Goal: Task Accomplishment & Management: Complete application form

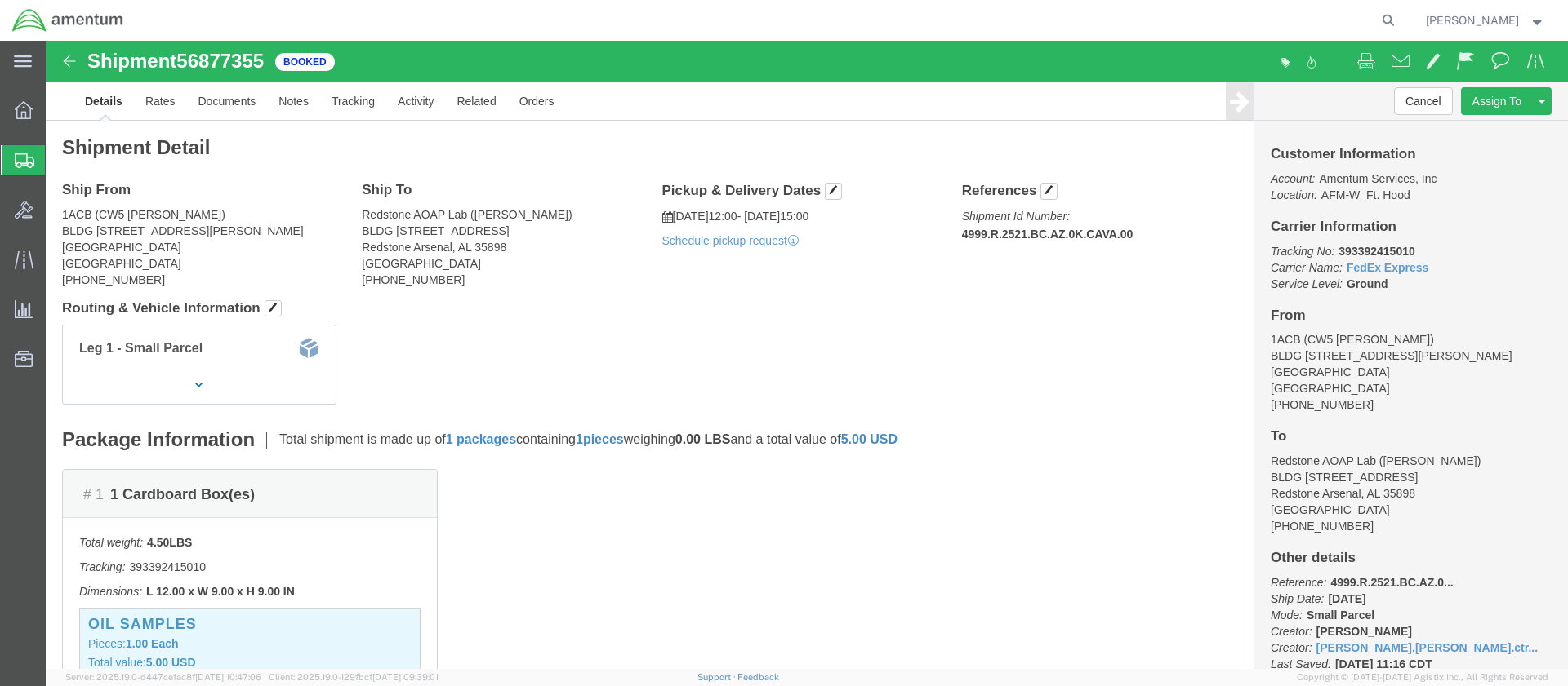
click at [0, 0] on span "Create Shipment" at bounding box center [0, 0] width 0 height 0
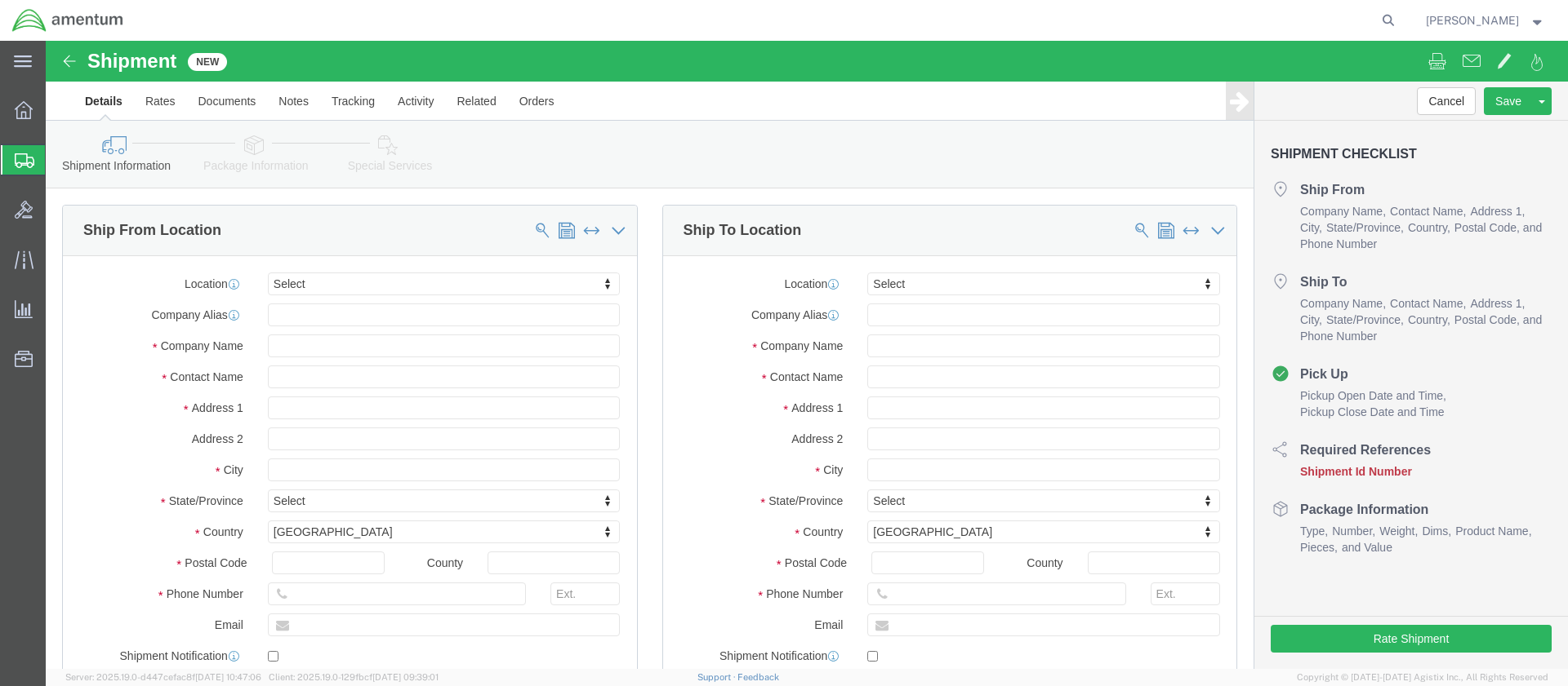
select select
click input "text"
type input "[PERSON_NAME]"
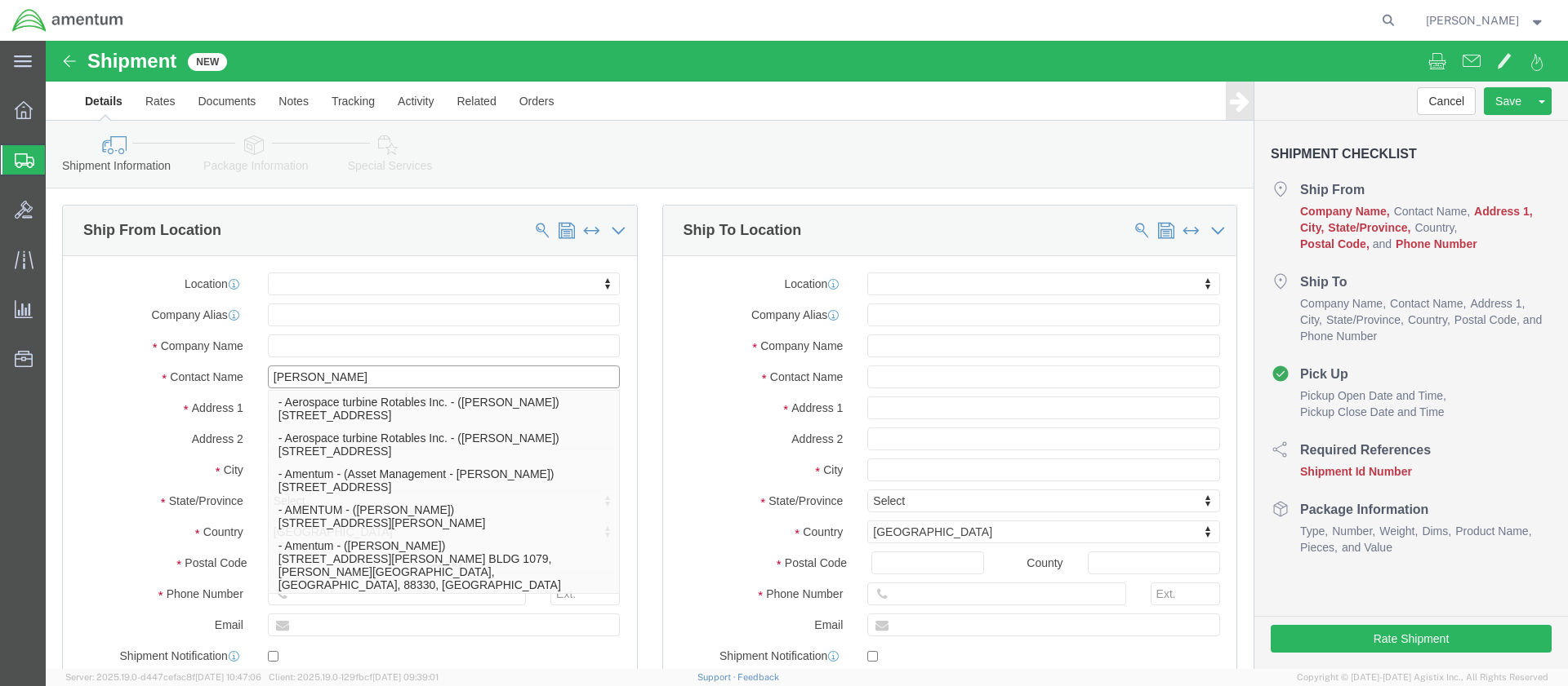
scroll to position [326, 0]
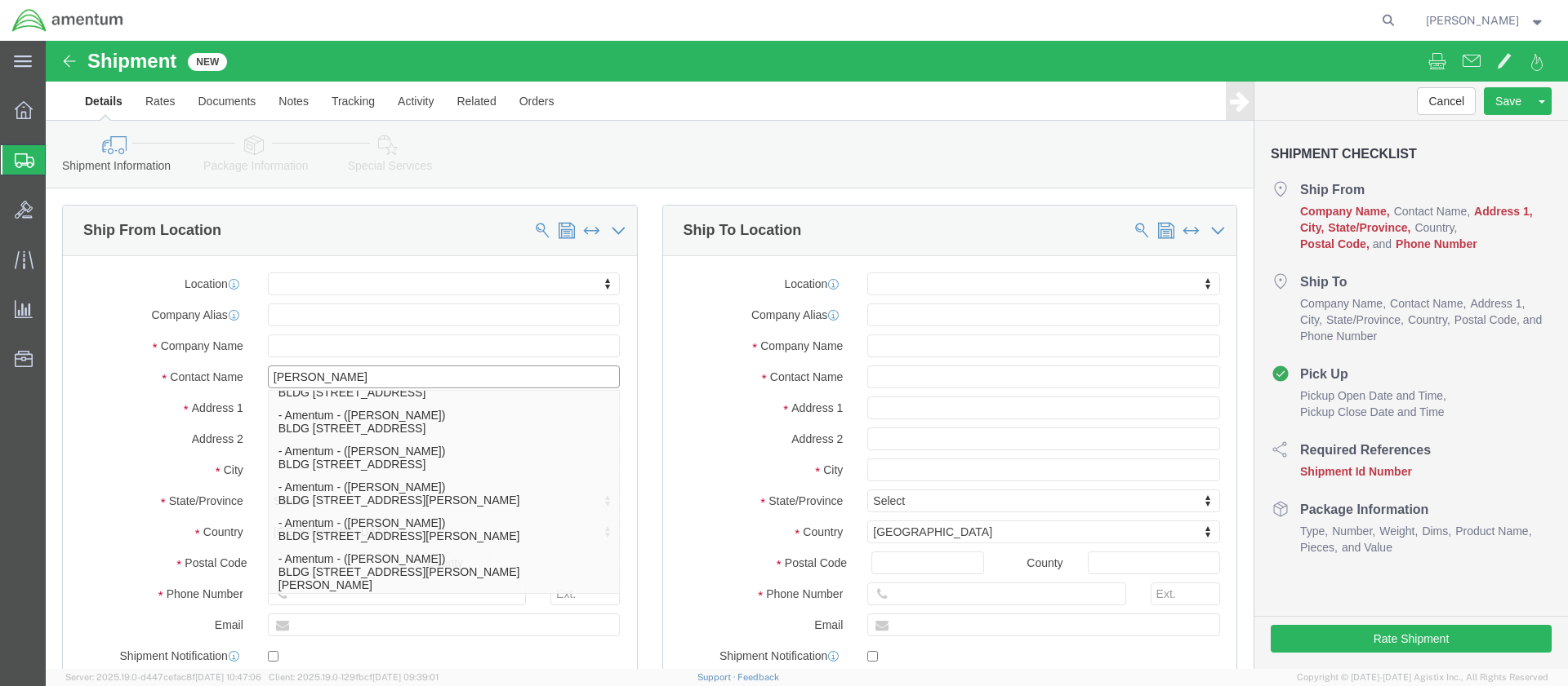
click p "- Amentum - ([PERSON_NAME]***) BLDG [STREET_ADDRESS][PERSON_NAME] Defrenn Army …"
select select
type input "BLDG 736 Longbow Drive"
type input "Yoakum Defrenn Army Heliport"
type input "76544"
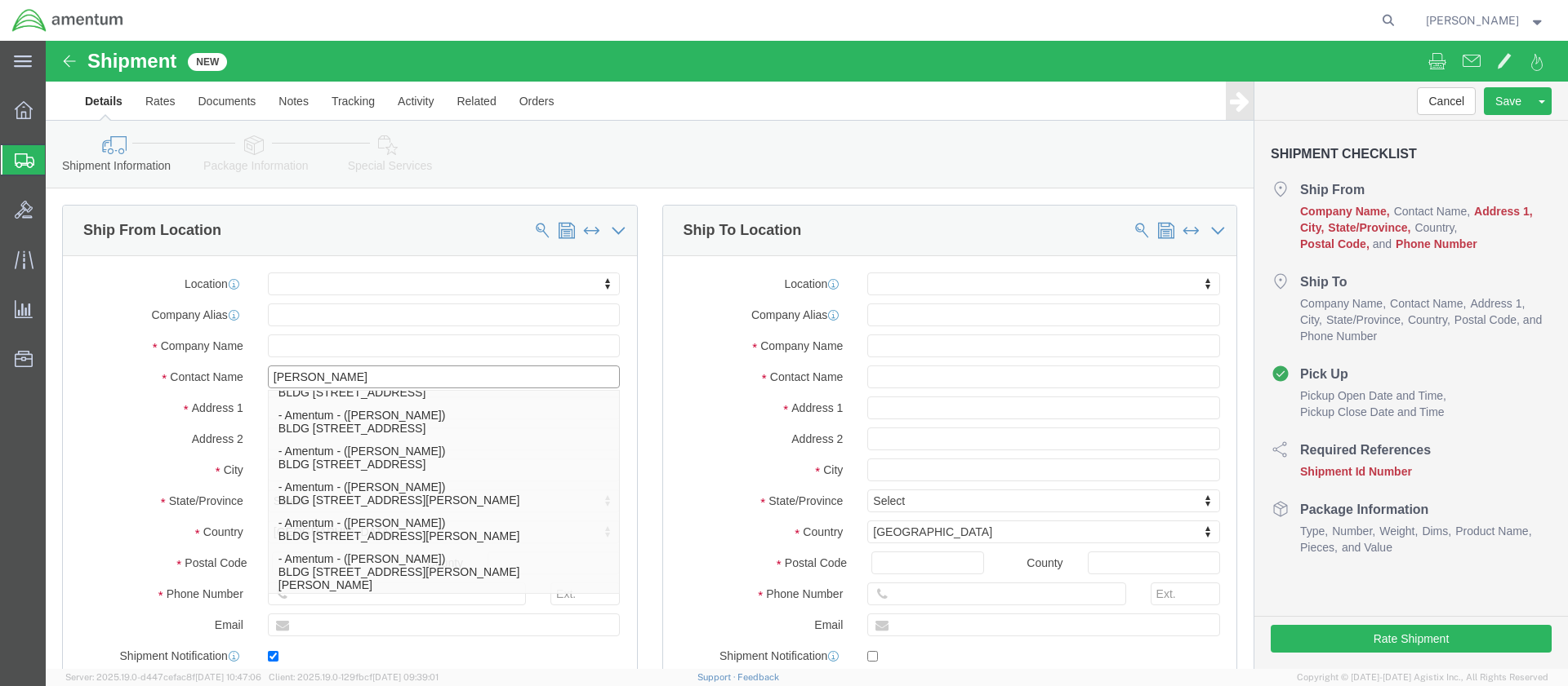
type input "254 289-3925"
type input "ronald.e.pineda.ctr@army.mil"
checkbox input "true"
type input "Amentum"
type input "Ron Pineda***"
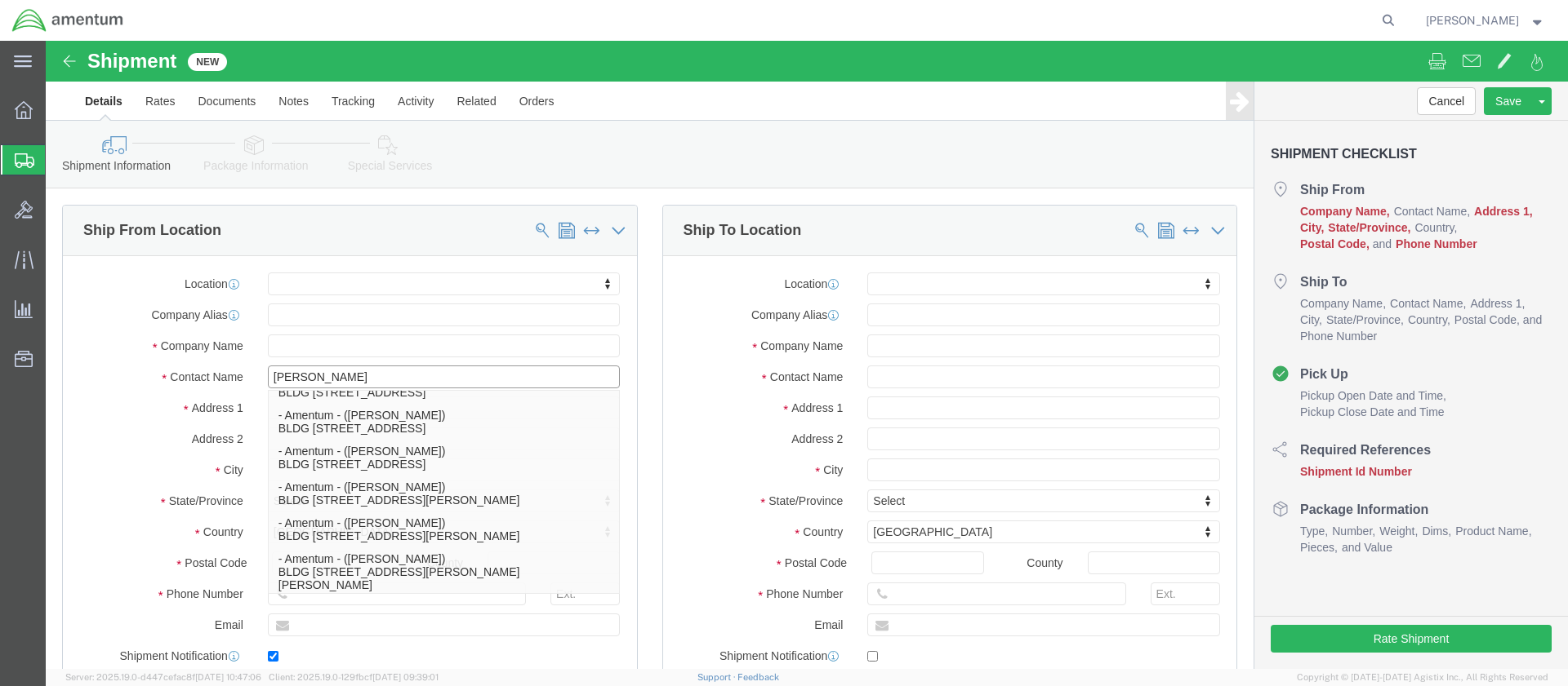
type input "Fort Hood"
select select "TX"
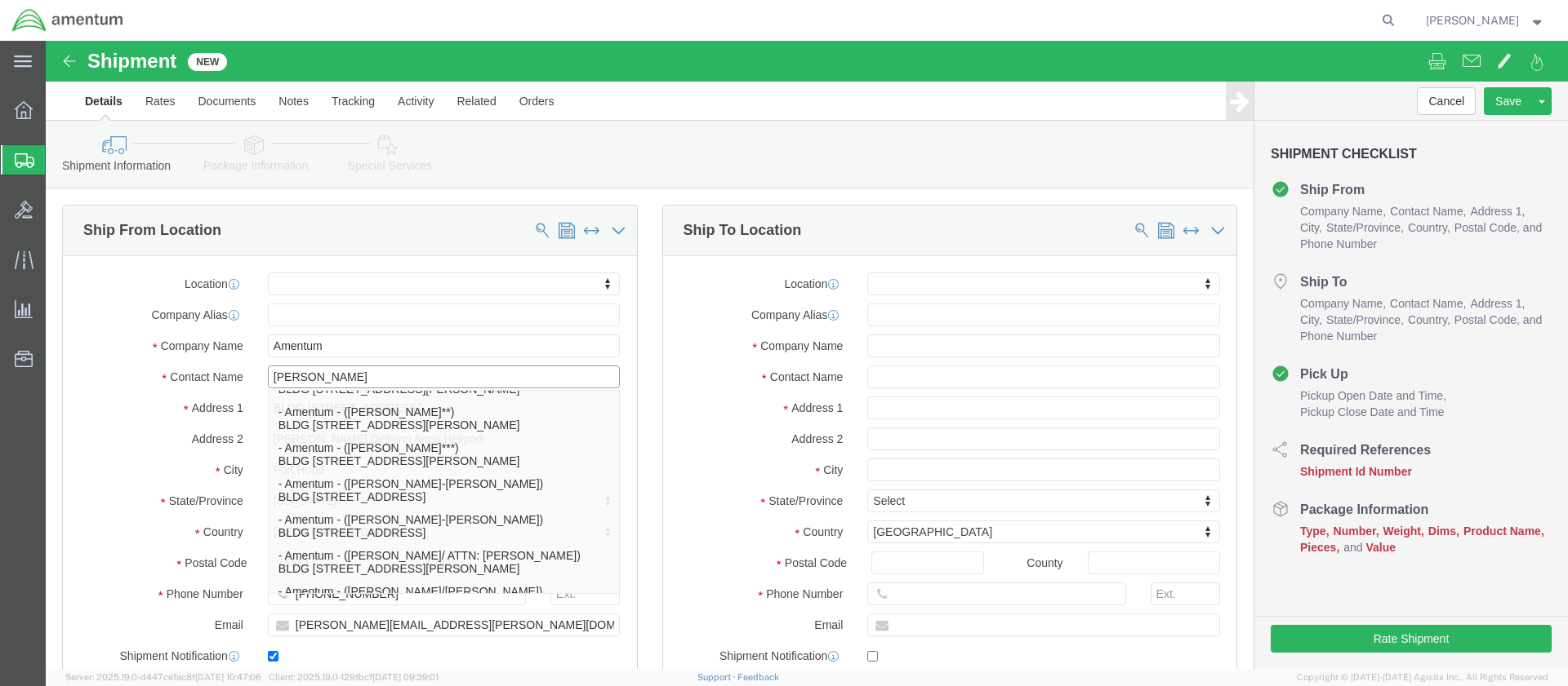
type input "Ron Pineda"
click div "Location My Profile Location 1002-4122-6 1006-5256-0 1026-8910-0 1281-0560-3 13…"
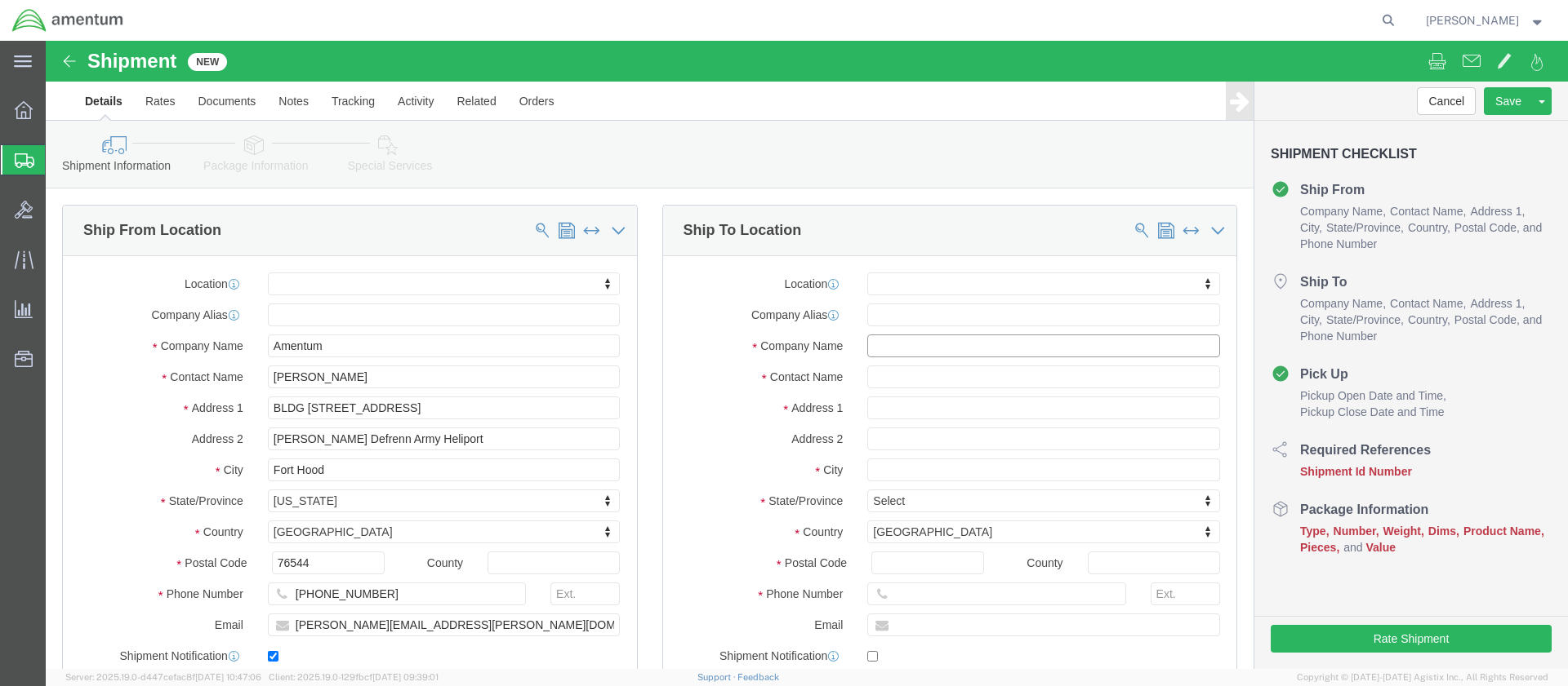
click input "text"
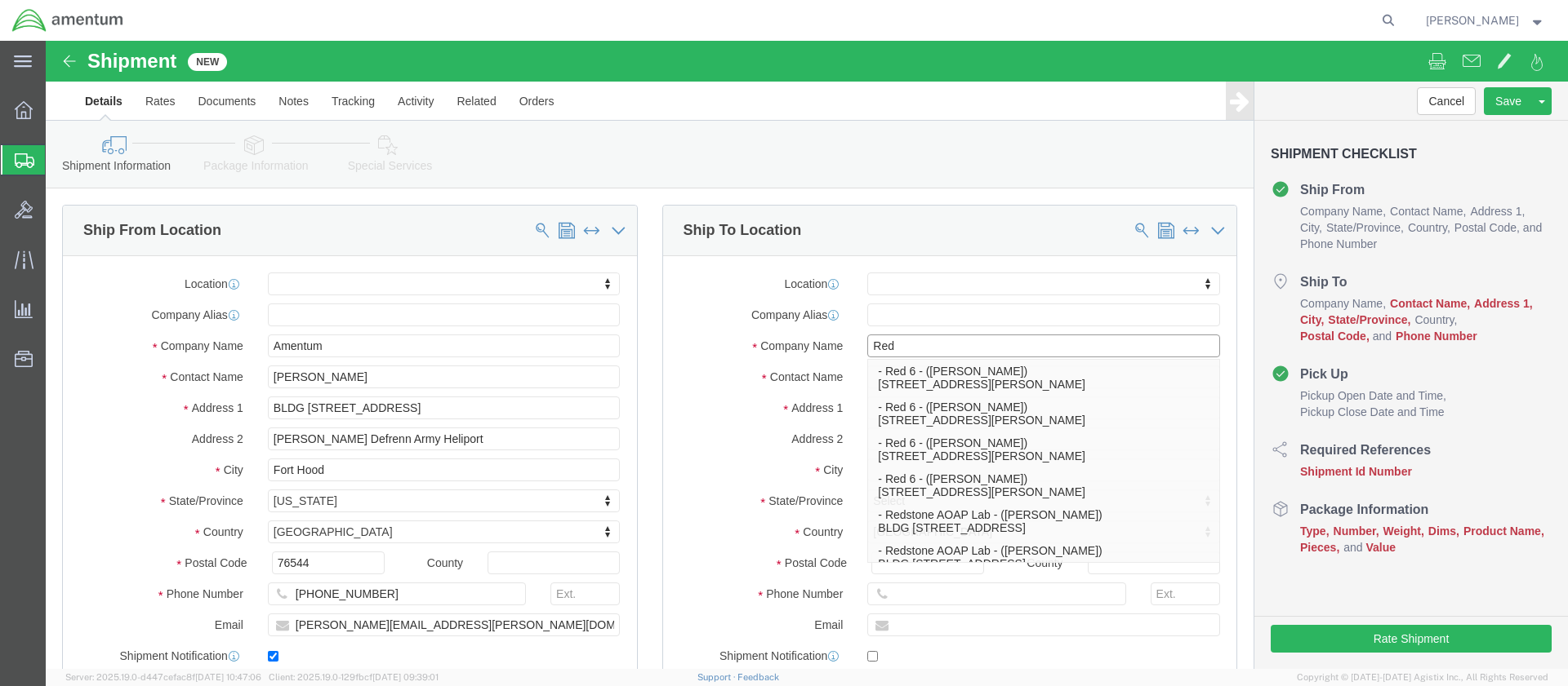
scroll to position [0, 0]
type input "Redstone"
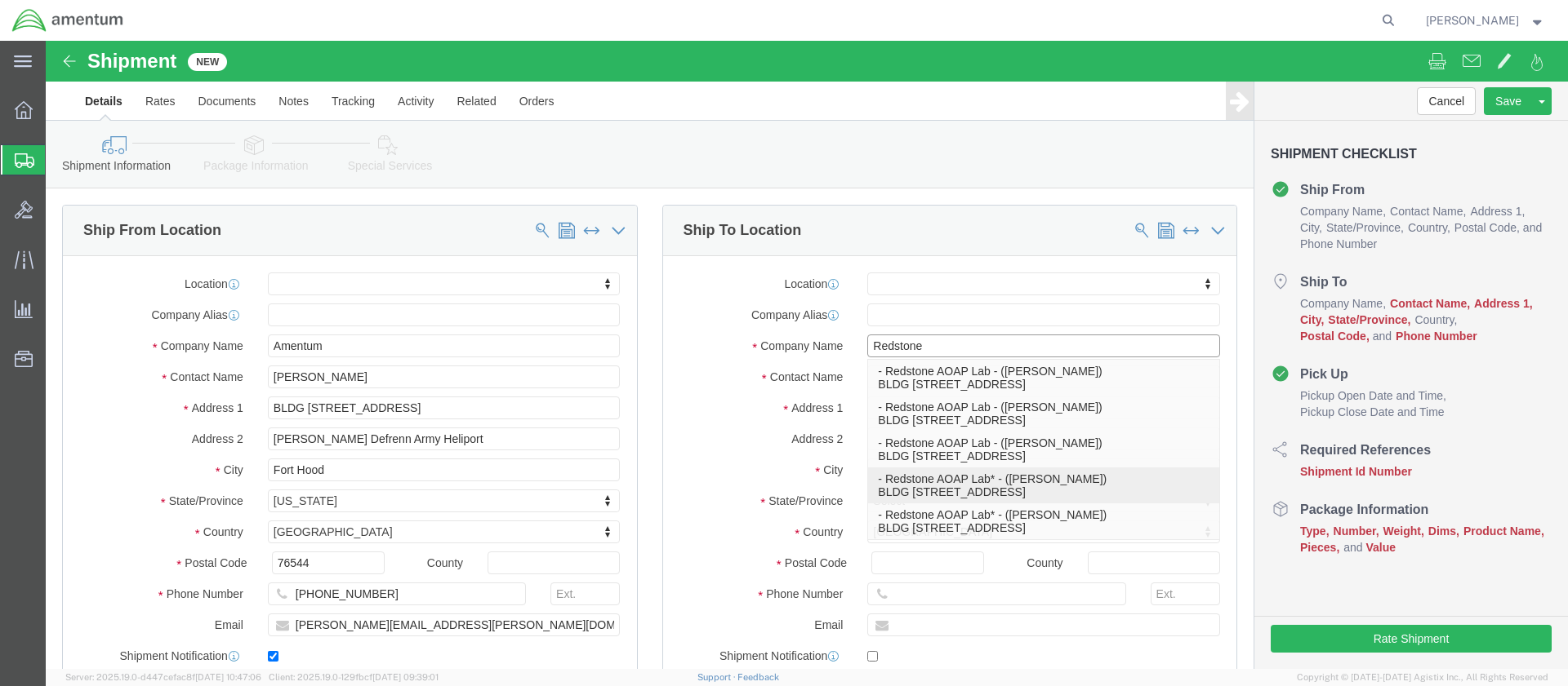
click p "- Redstone AOAP Lab* - (Bradley Scates) BLDG 3661 Ajax Road, Redstone Arsenal, …"
select select
type input "BLDG 3661 Ajax Road"
type input "35898"
type input "502 944-1294"
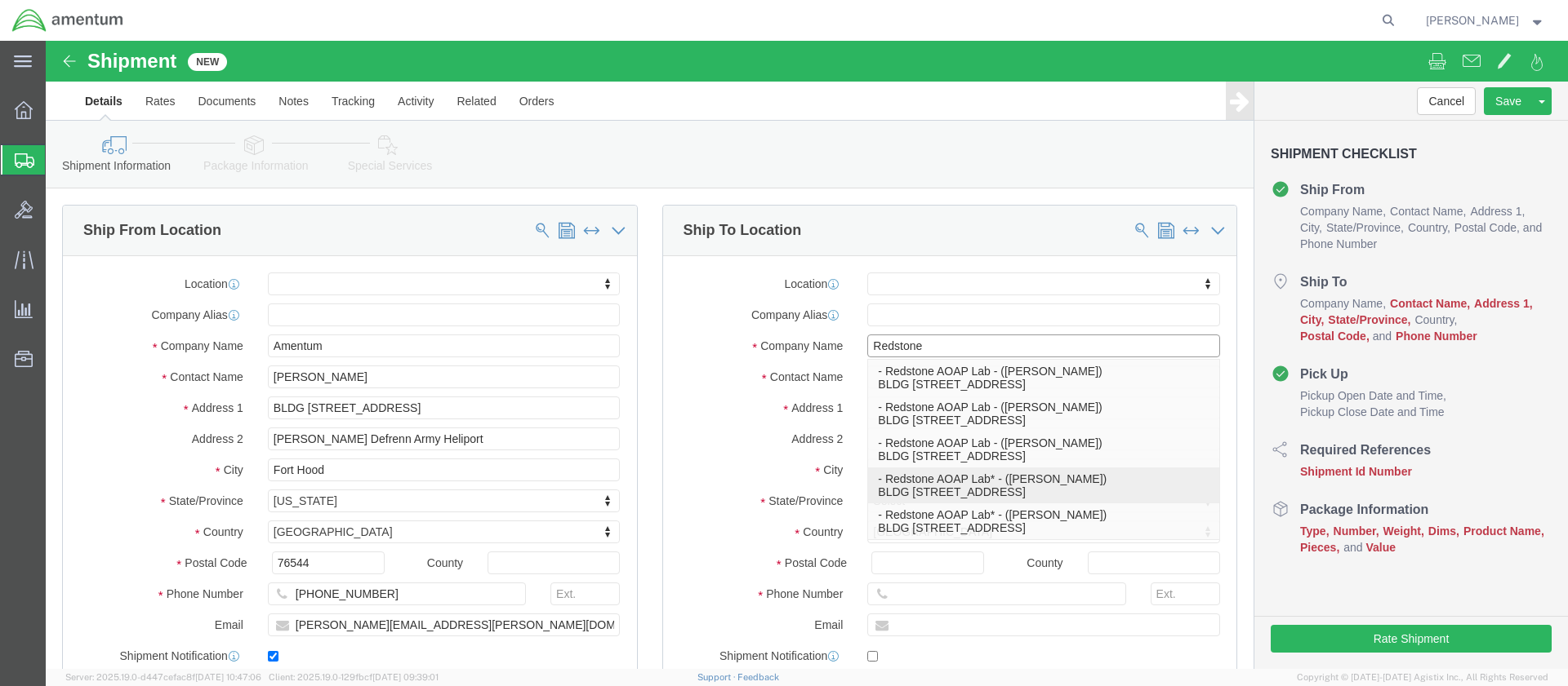
type input "Redstone AOAP Lab*"
type input "Bradley Scates"
type input "Redstone Arsenal"
select select "AL"
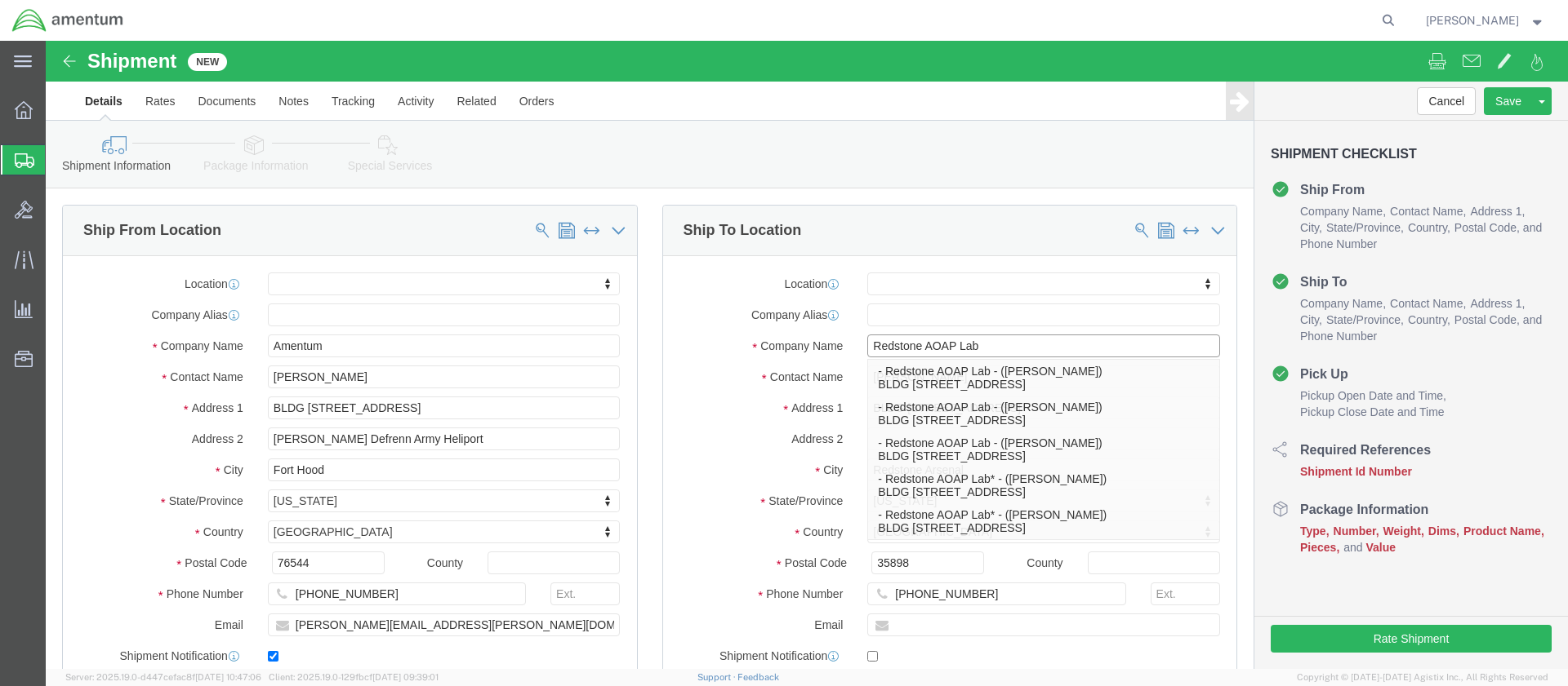
type input "Redstone AOAP Lab"
click label "Address 1"
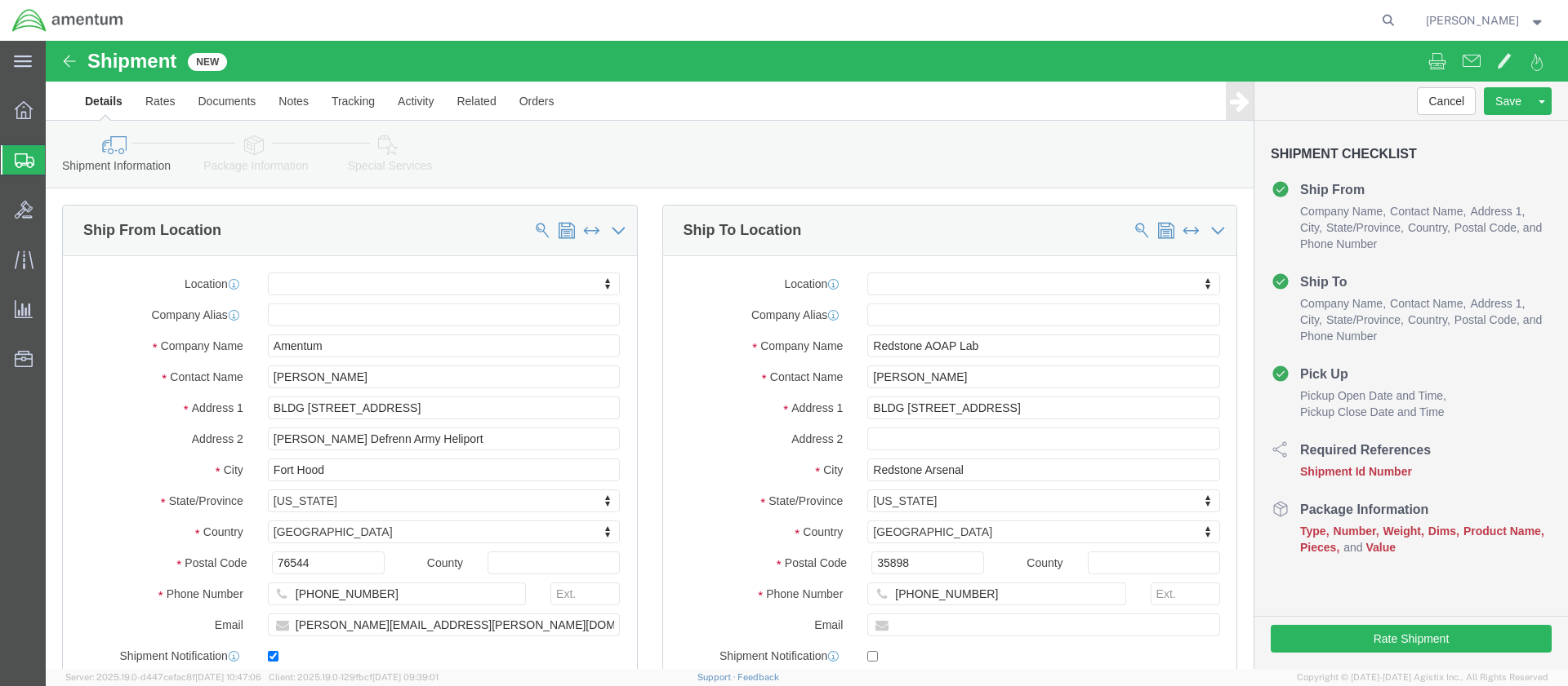
scroll to position [326, 0]
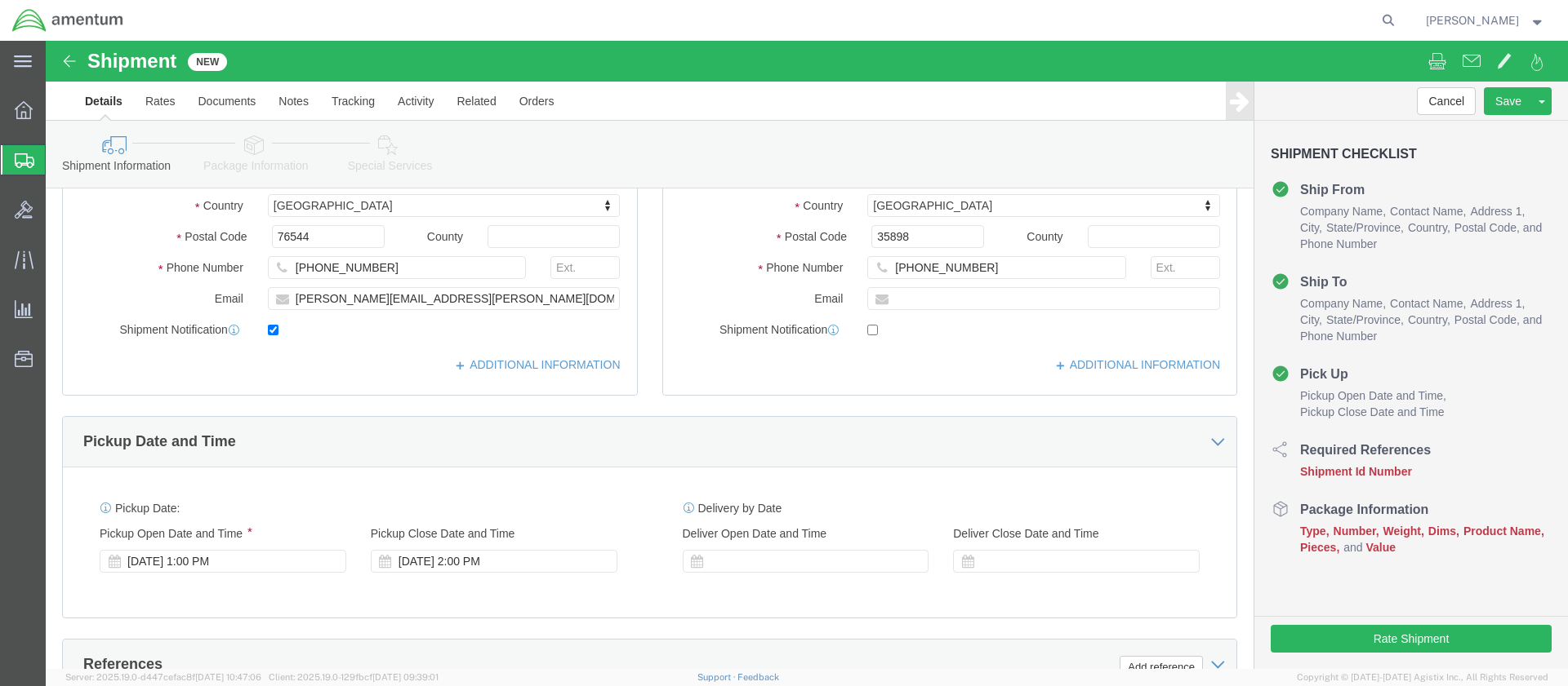
click input "text"
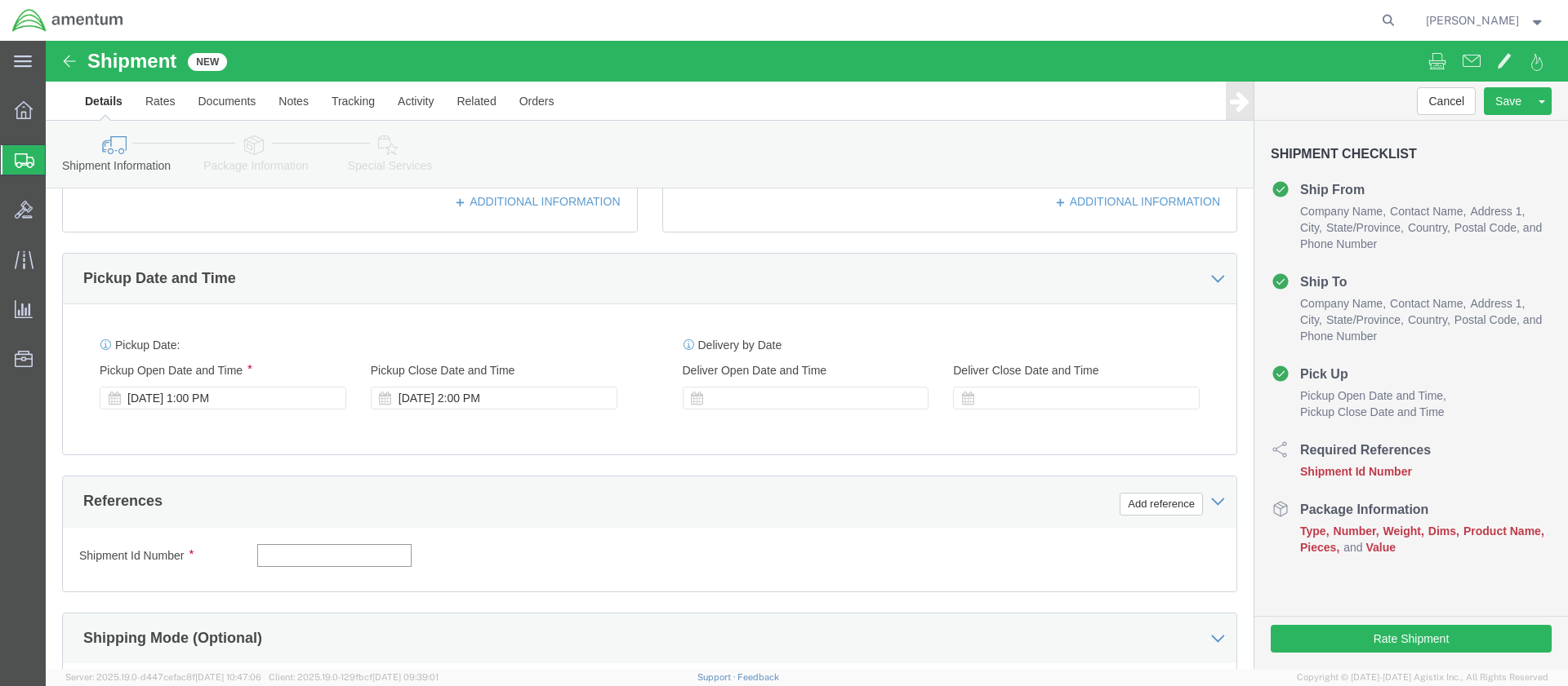
paste input "4999.R.2521.BL.BH.01.CAVA.00"
type input "4999.R.2521.BL.BH.01.CAVA.00"
click button "Continue"
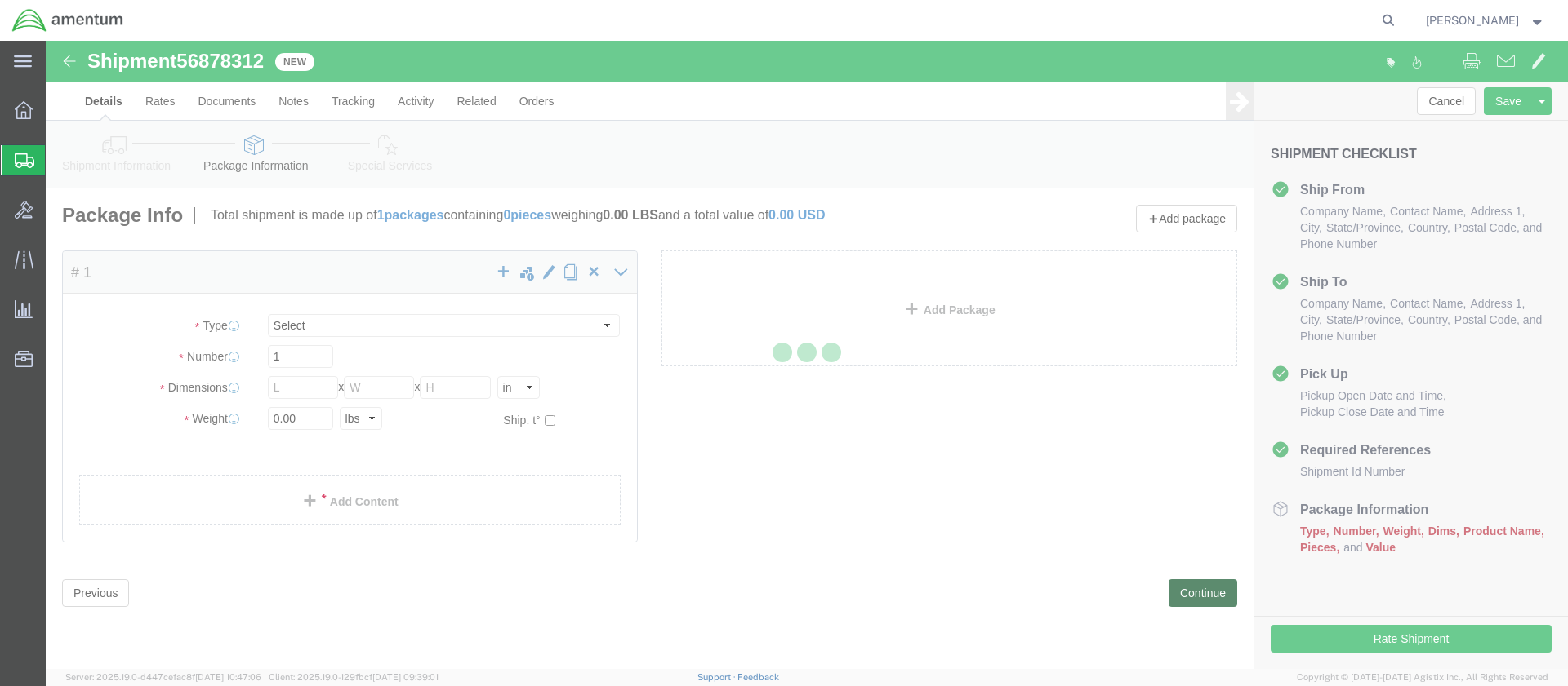
select select "CBOX"
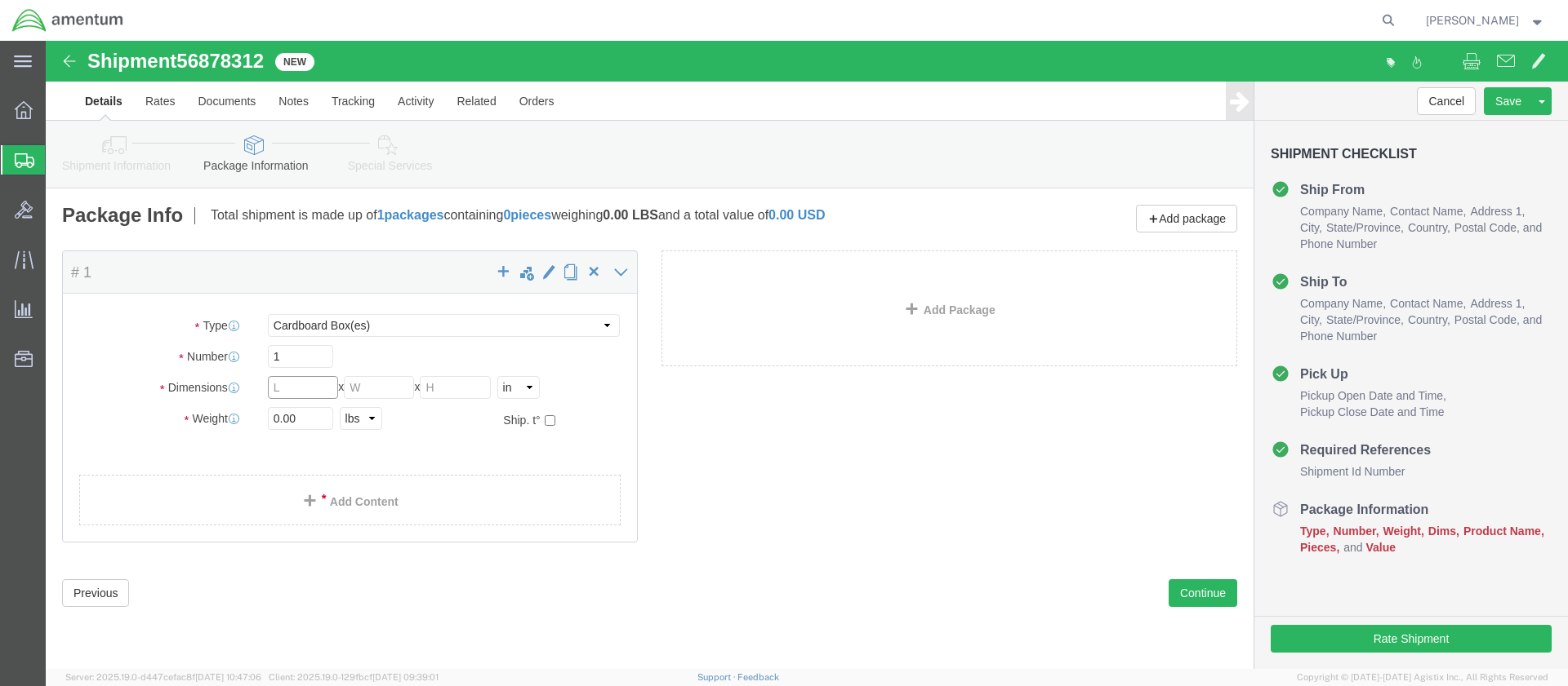
click input "text"
type input "13"
type input "11"
type input "1"
type input "2"
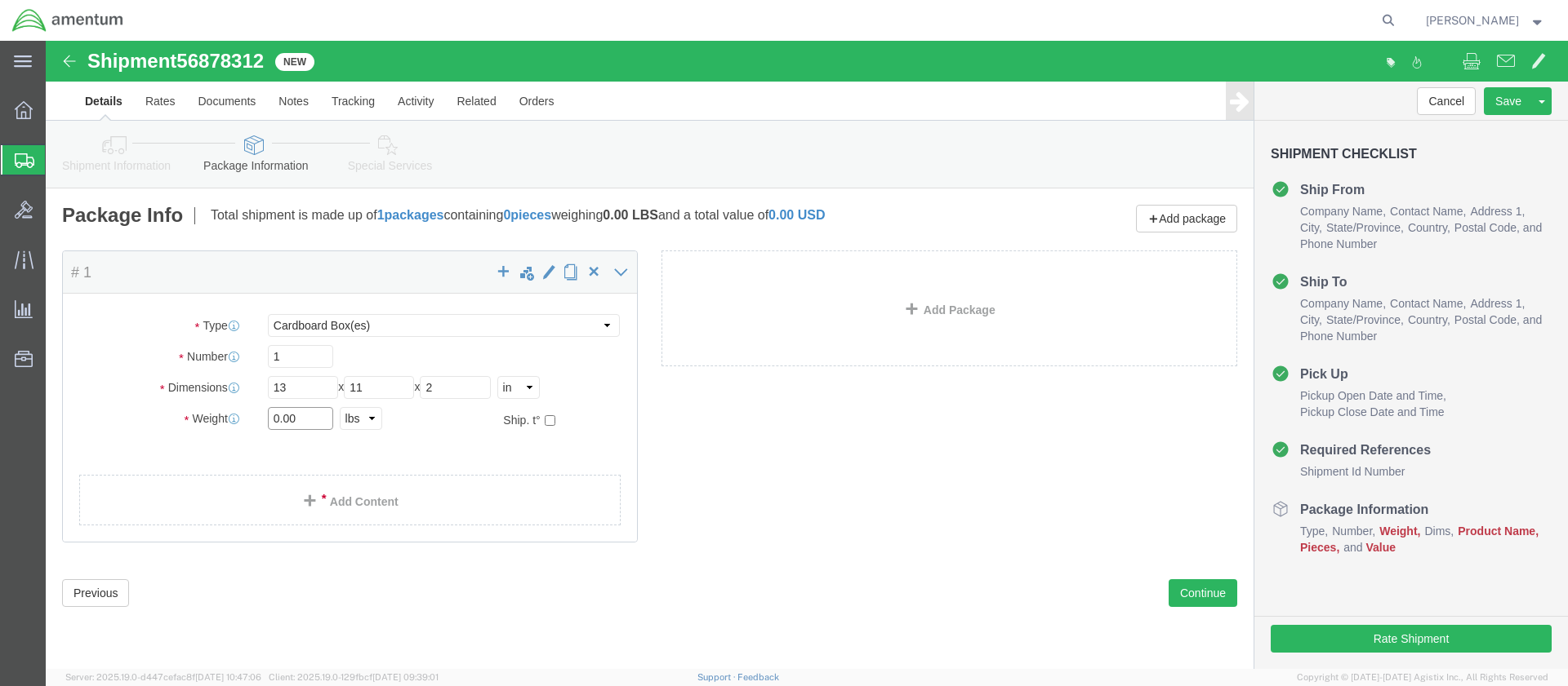
drag, startPoint x: 255, startPoint y: 376, endPoint x: 216, endPoint y: 376, distance: 39.0
click div "0.00 Select kgs lbs"
type input "2.0"
click link "Add Content"
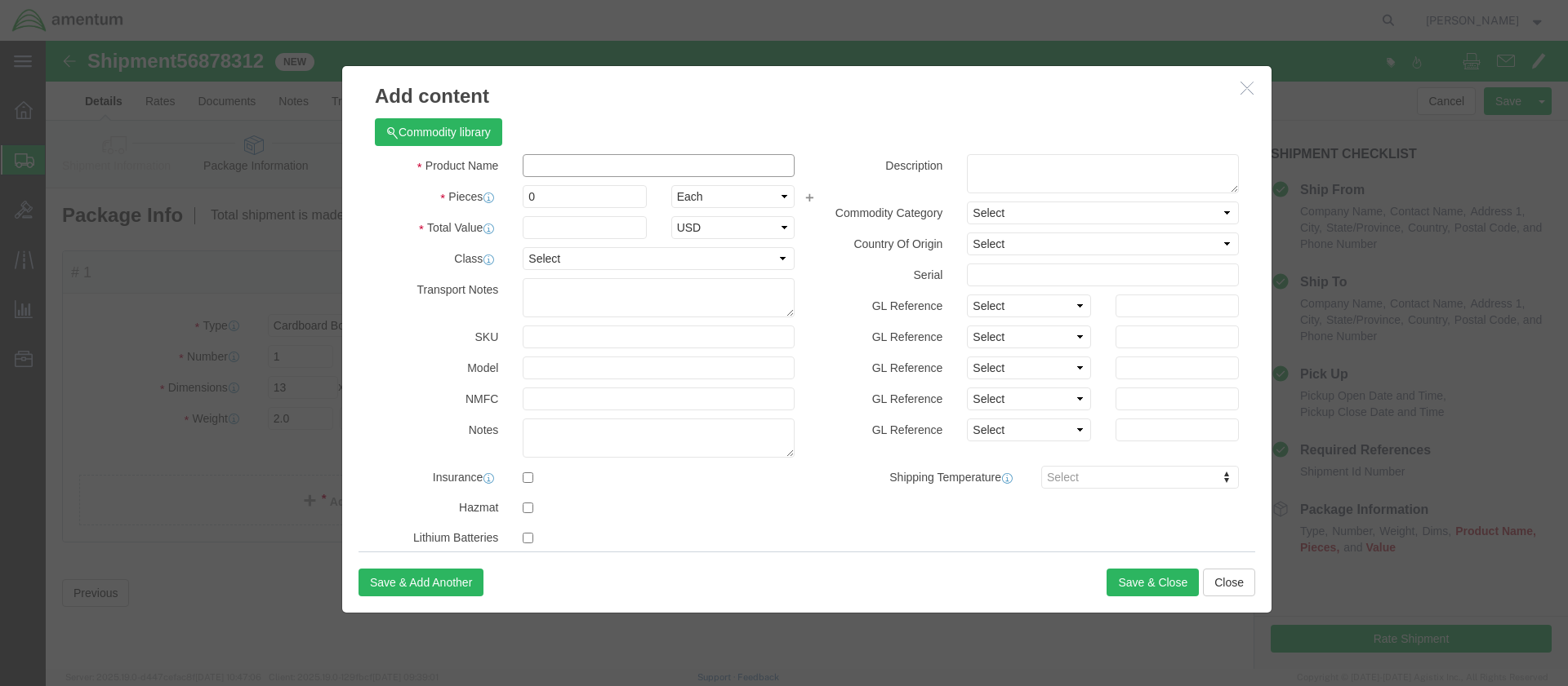
click input "text"
click input "Oil SAmple"
drag, startPoint x: 548, startPoint y: 117, endPoint x: 479, endPoint y: 119, distance: 69.0
click input "Oil Sample"
type input "Oil Sample"
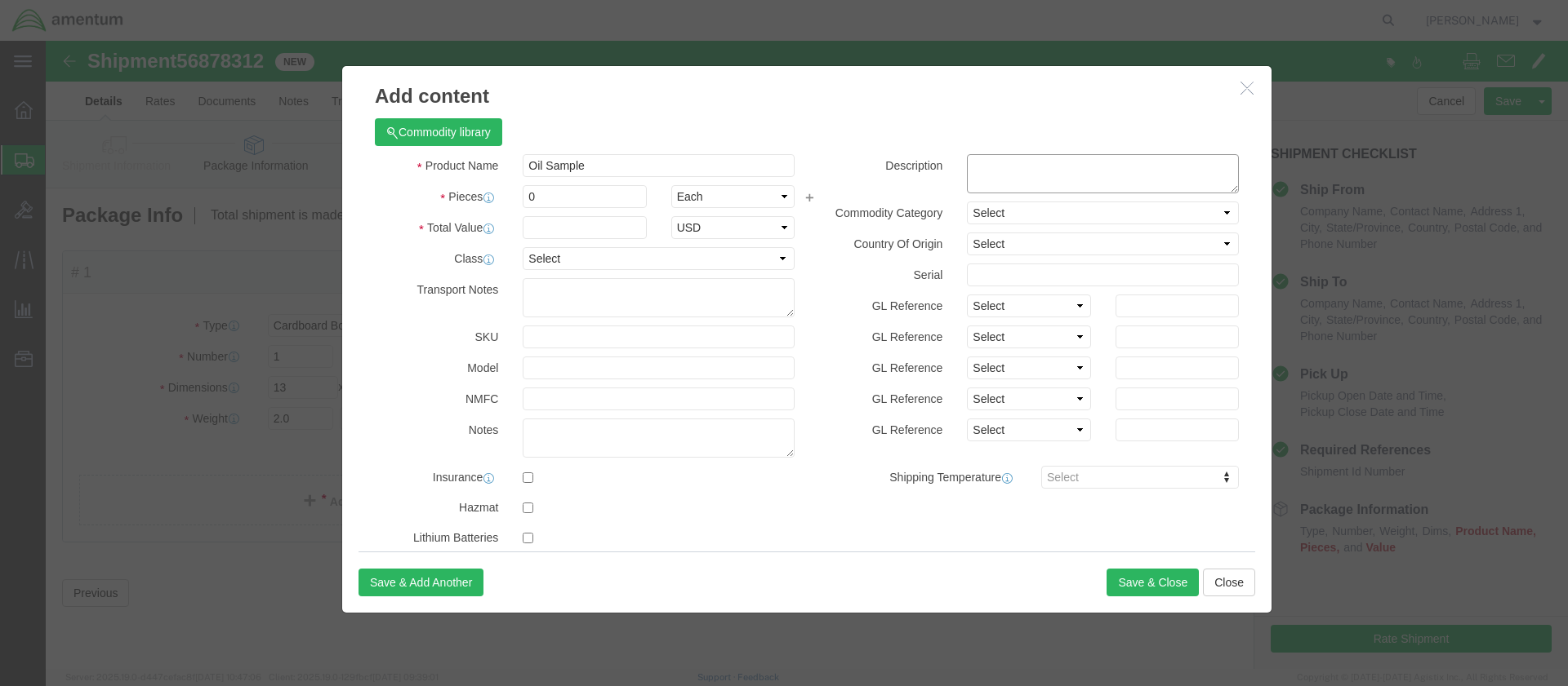
click textarea
paste textarea "Oil Sample"
type textarea "Oil Sample"
drag, startPoint x: 498, startPoint y: 160, endPoint x: 467, endPoint y: 153, distance: 31.8
click div "0"
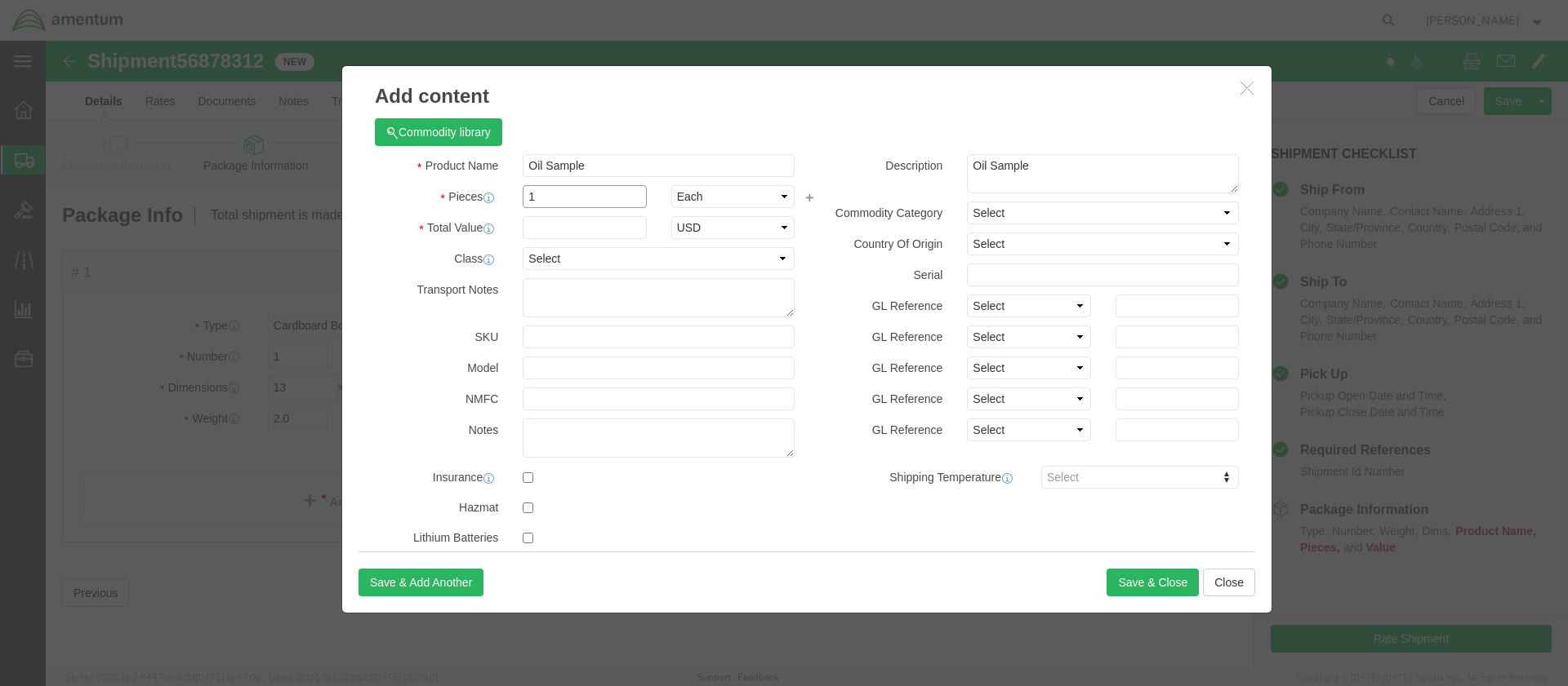
type input "1"
click input "text"
type input "1.00"
select select "50"
select select "US"
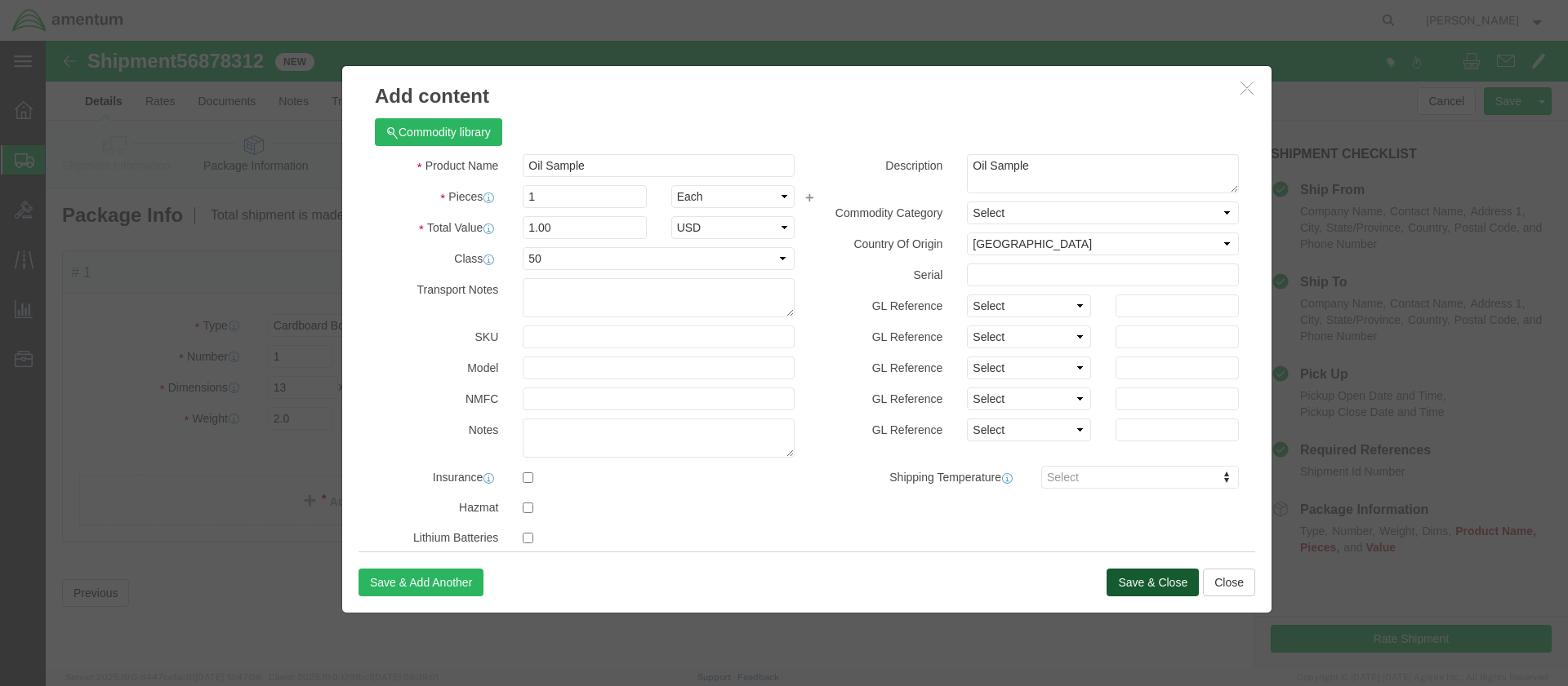
click button "Save & Close"
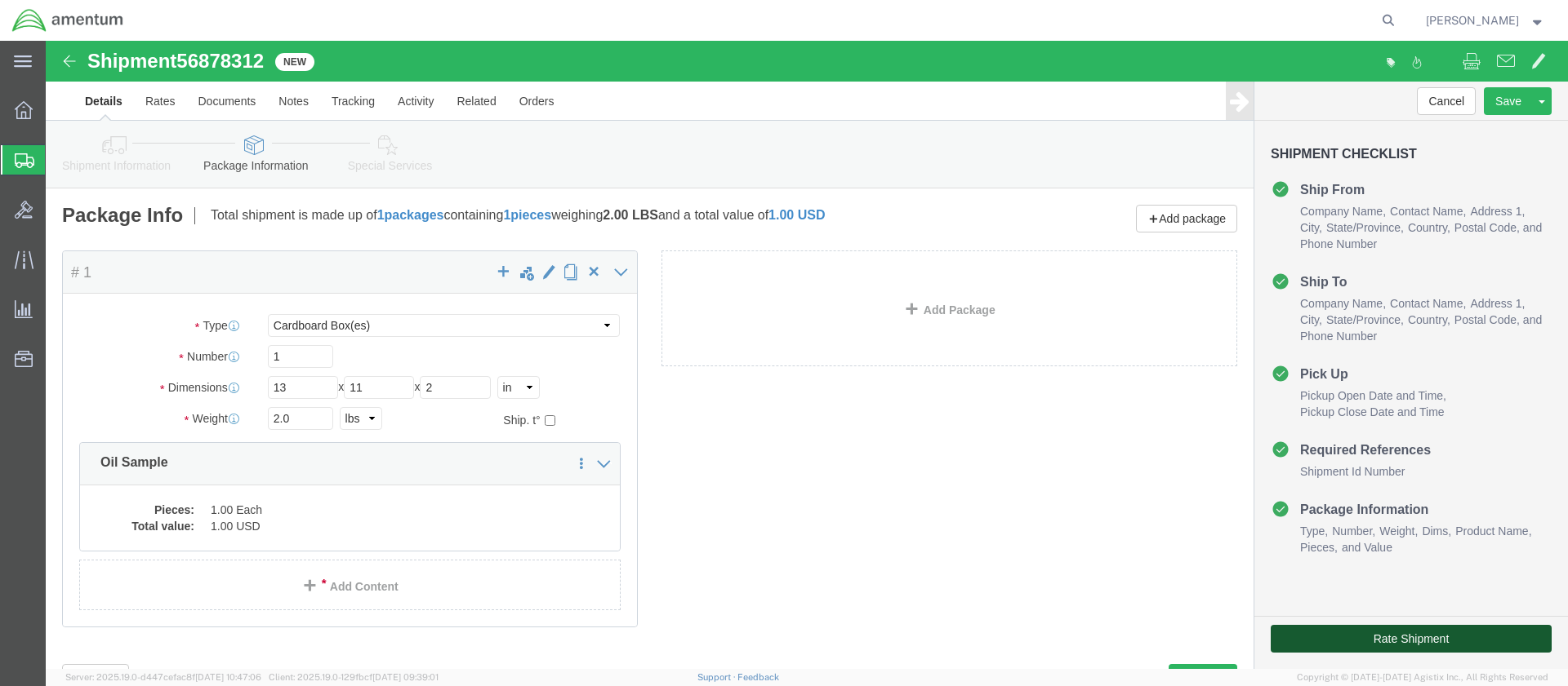
click button "Rate Shipment"
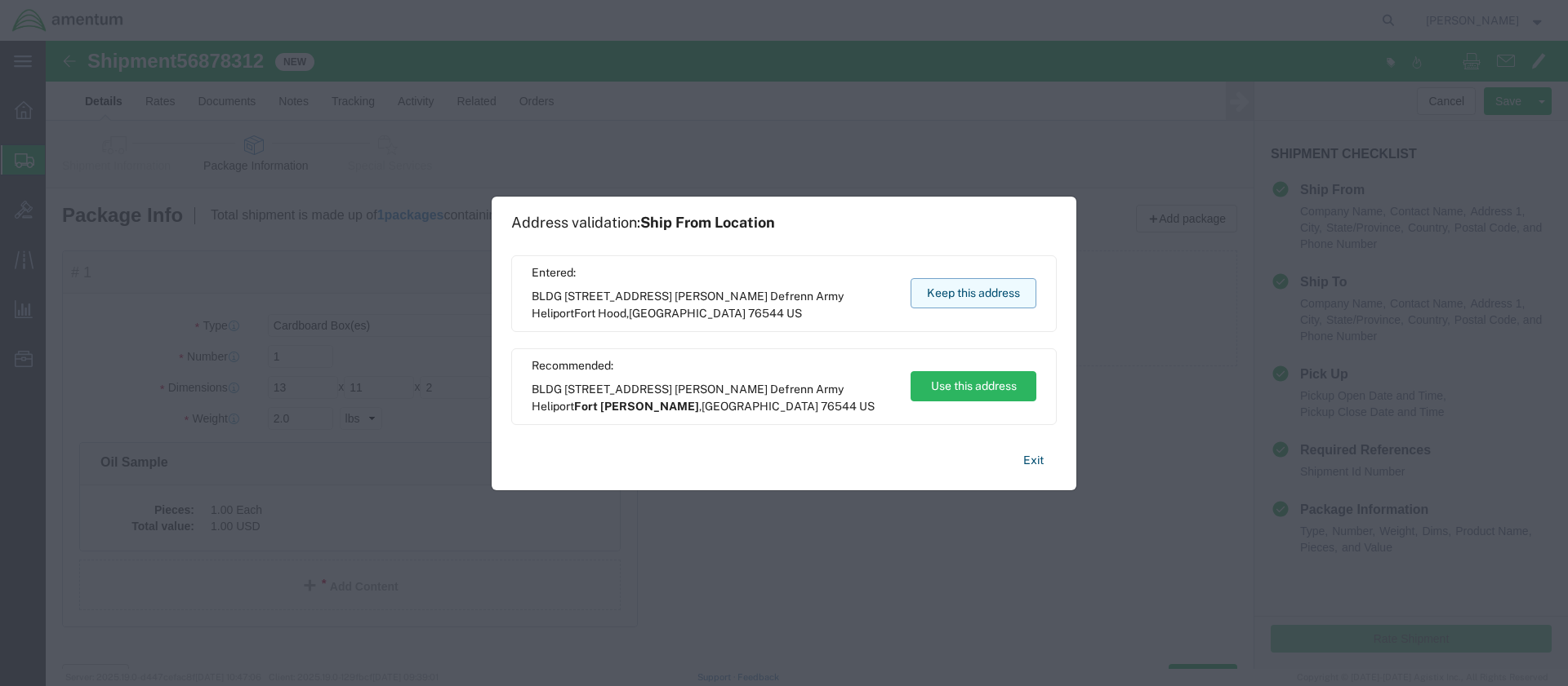
click at [970, 289] on button "Keep this address" at bounding box center [973, 293] width 126 height 30
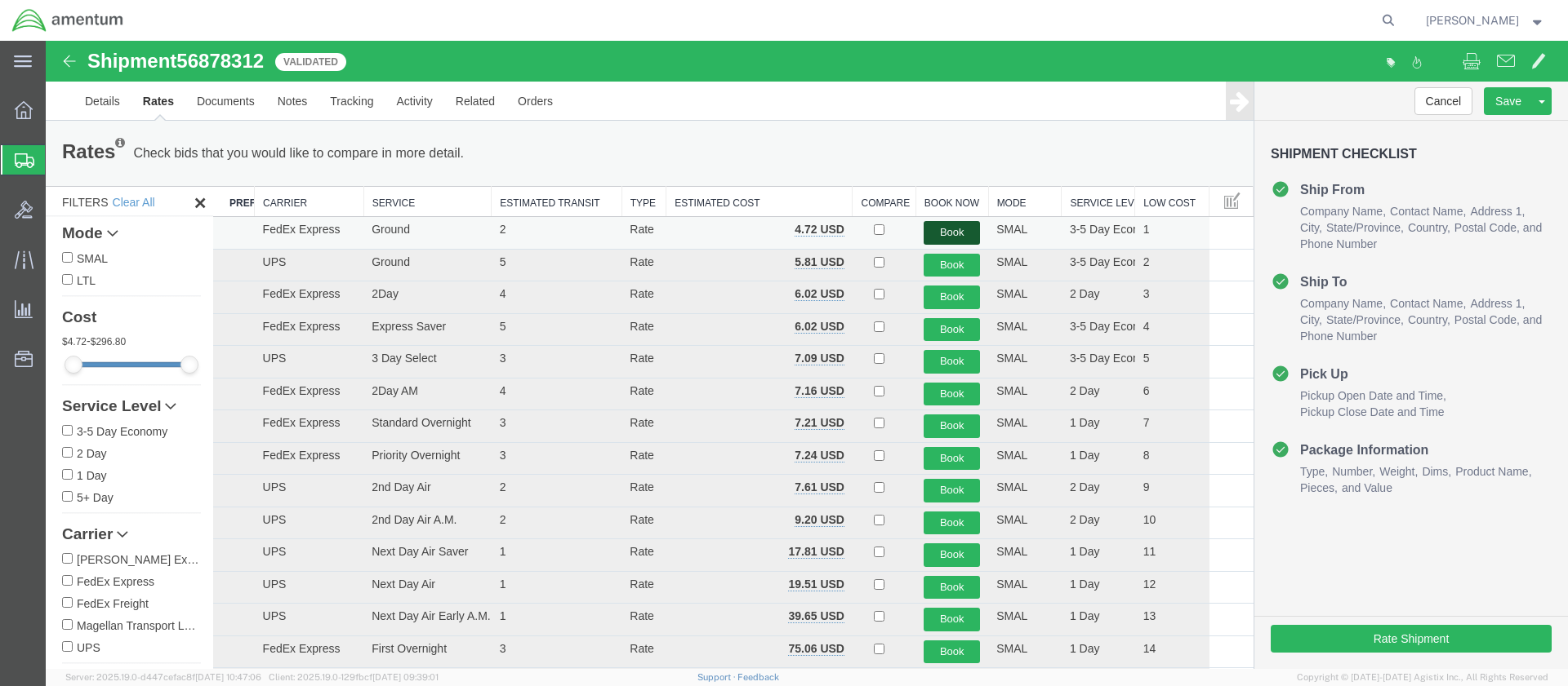
click at [939, 231] on button "Book" at bounding box center [952, 232] width 56 height 24
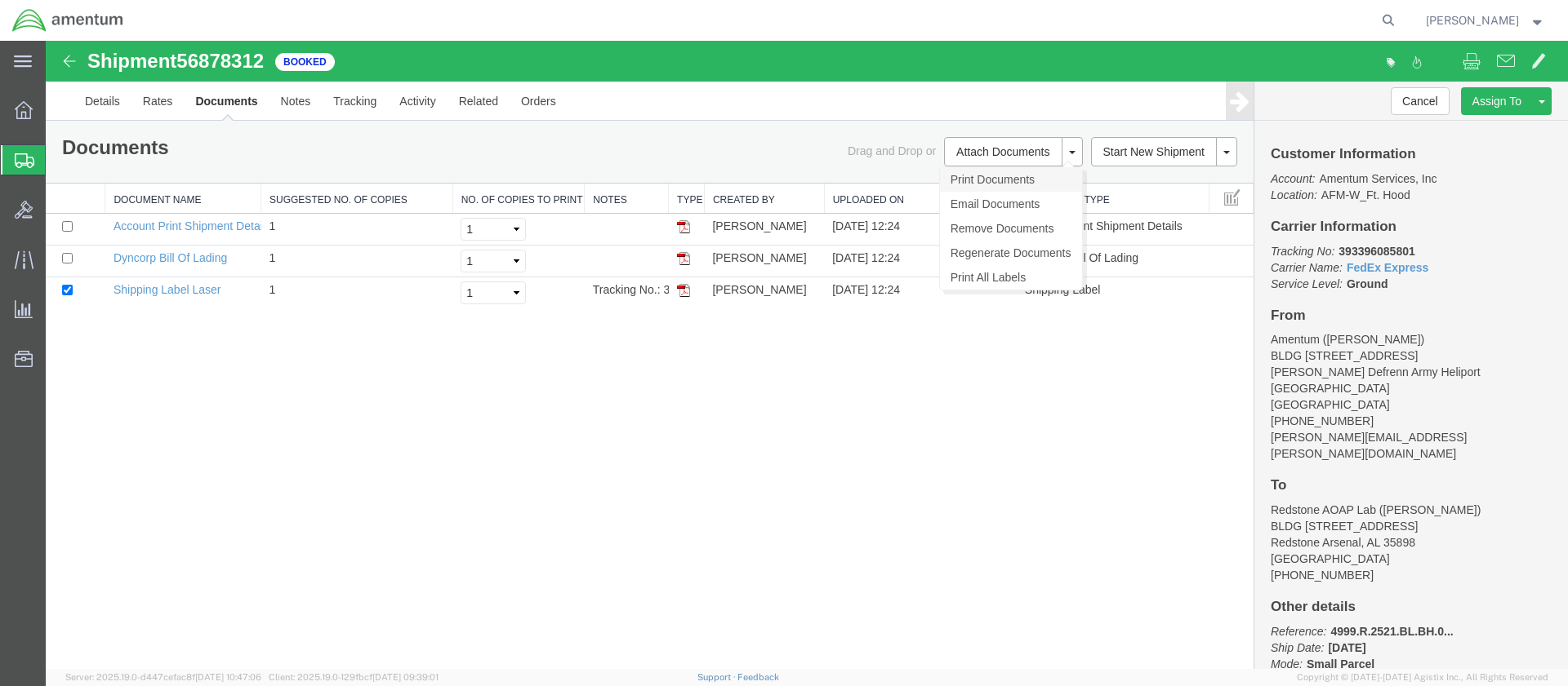
click at [981, 178] on link "Print Documents" at bounding box center [1010, 179] width 142 height 25
click at [0, 0] on span "Create Shipment" at bounding box center [0, 0] width 0 height 0
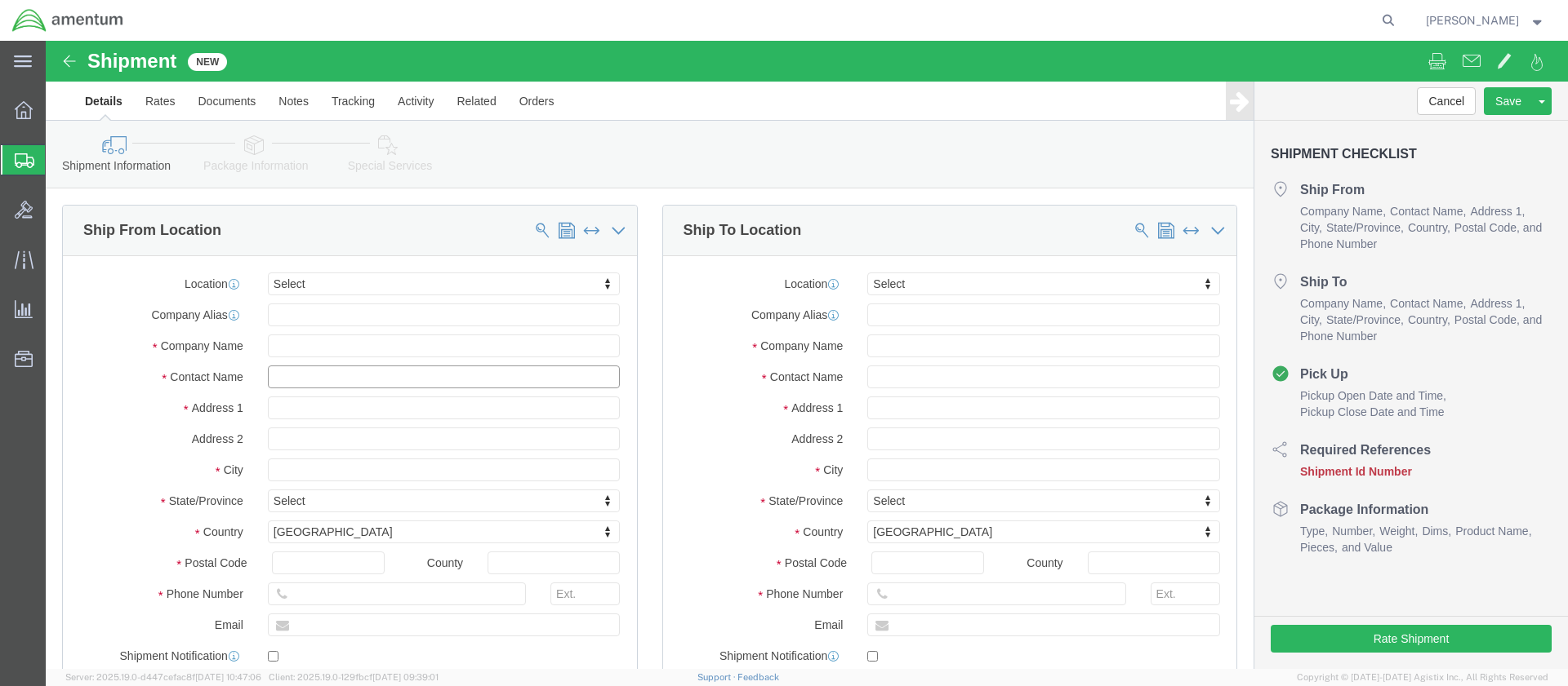
click input "text"
type input "Jesus"
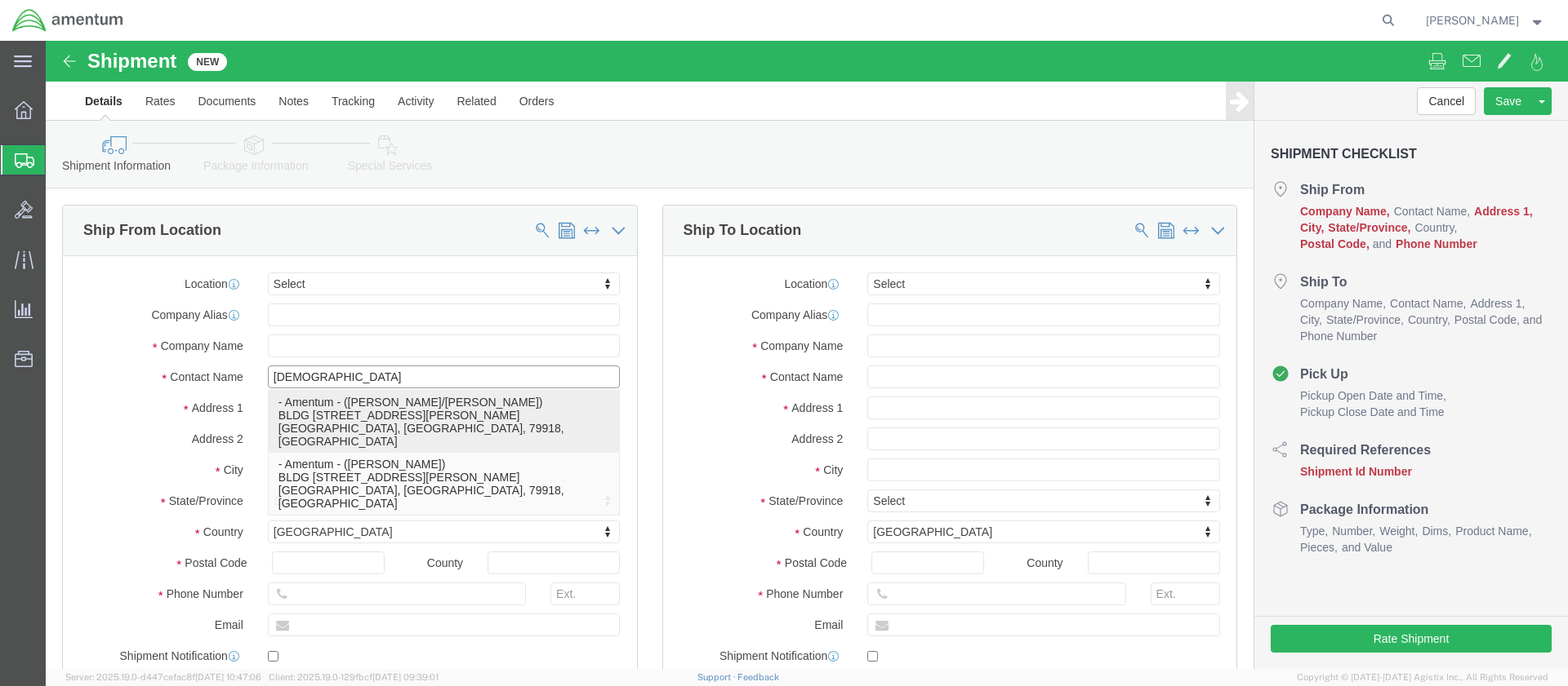
click p "- Amentum - (Alexis Rivera/Jesus Ramirez) BLDG 11108 CSM E. Slewitzke St, Ft. B…"
type input "BLDG 11108 CSM E. Slewitzke St"
type input "79918"
type input "915-744-1141"
type input "alexis.rivera34.ctr@army.mil"
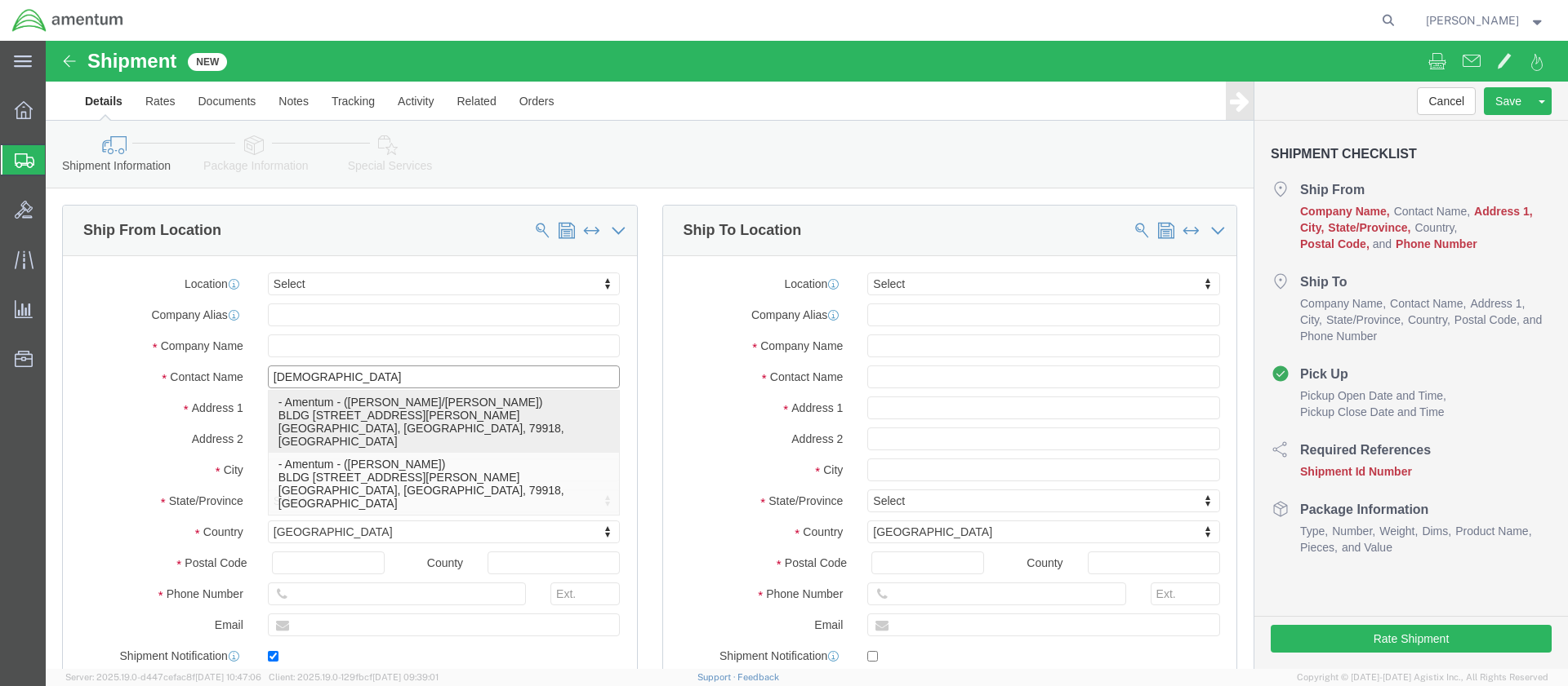
checkbox input "true"
type input "Amentum"
type input "Alexis Rivera/Jesus Ramirez"
type input "Ft. Bliss"
select select "TX"
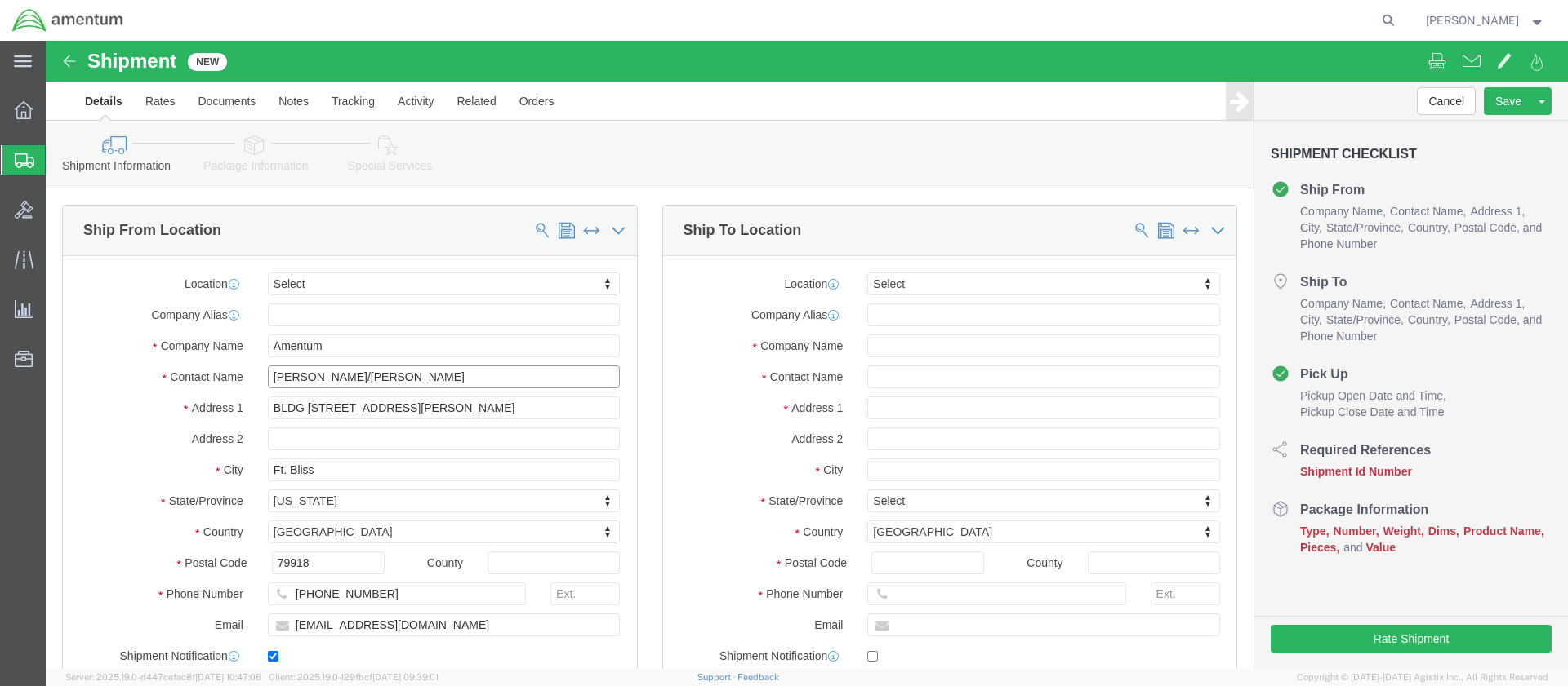
click input "Alexis Rivera/Jesus Ramirez"
drag, startPoint x: 297, startPoint y: 335, endPoint x: 214, endPoint y: 333, distance: 83.0
click div "Alexis Rivera/Jesus Ramirez Jesus"
type input "Jesus Ramirez"
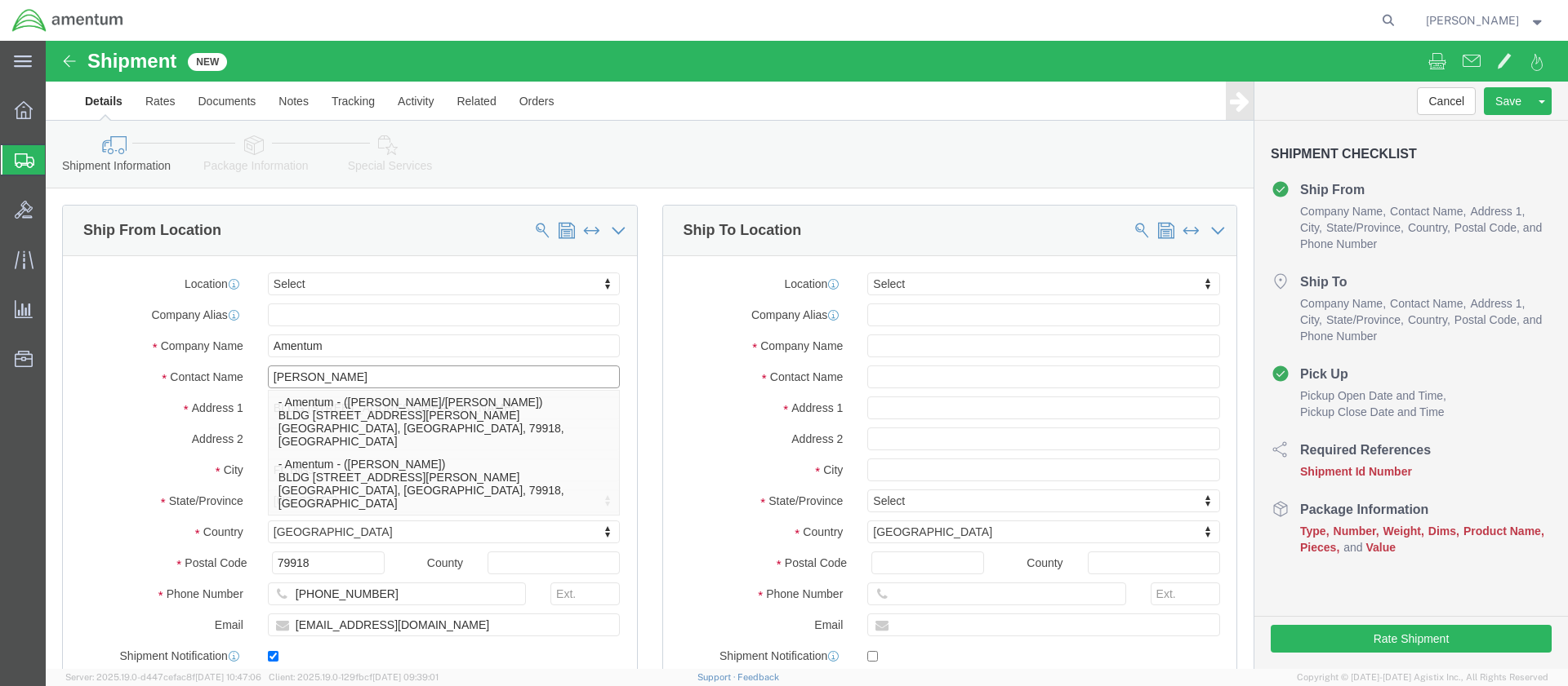
click input "Jesus Ramirez"
click p "- Amentum - (Jesus Ramirez) BLDG 11108 CSM E. Slewitzke St, Ft. Bliss, TX, 7991…"
type input "915-744-1830"
type input "jesus.s.ramirez.ctr@army.mil"
type input "Jesus Ramirez"
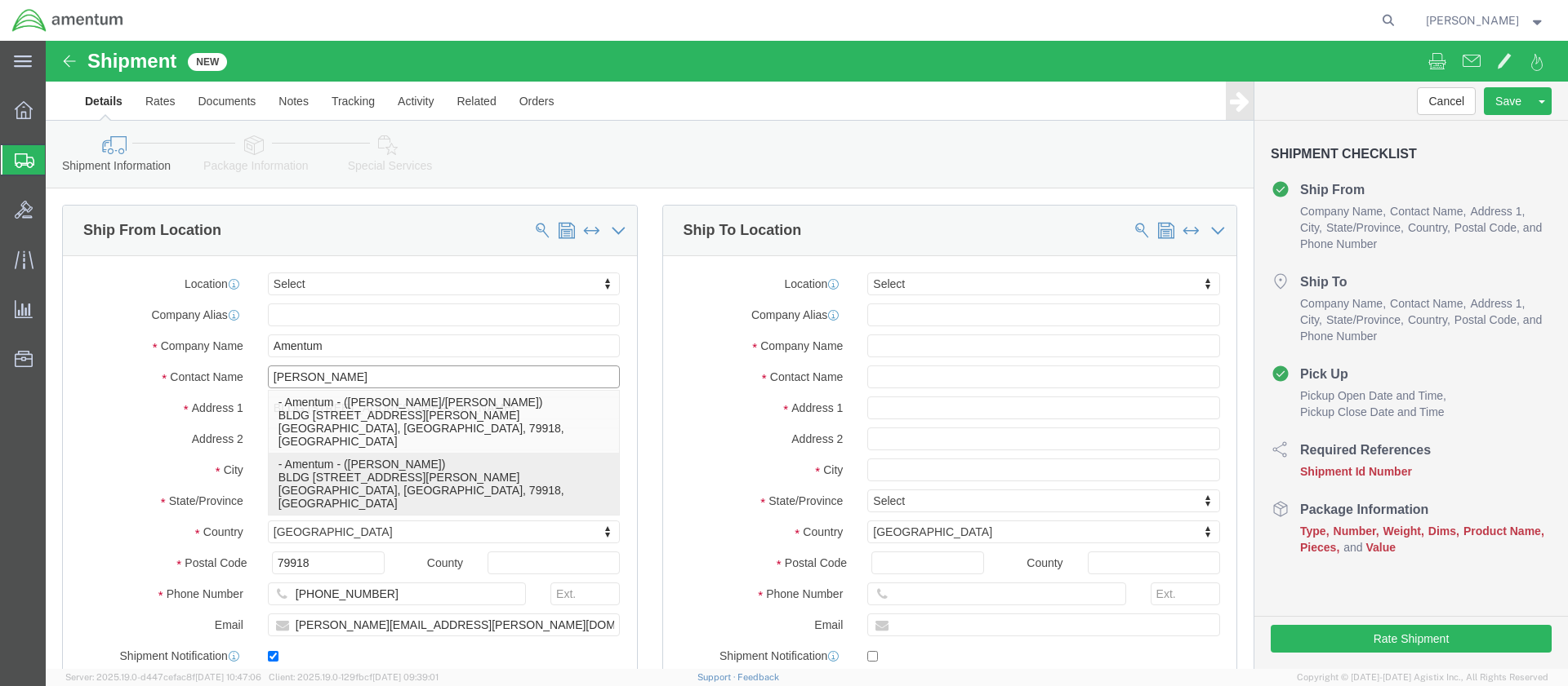
select select "TX"
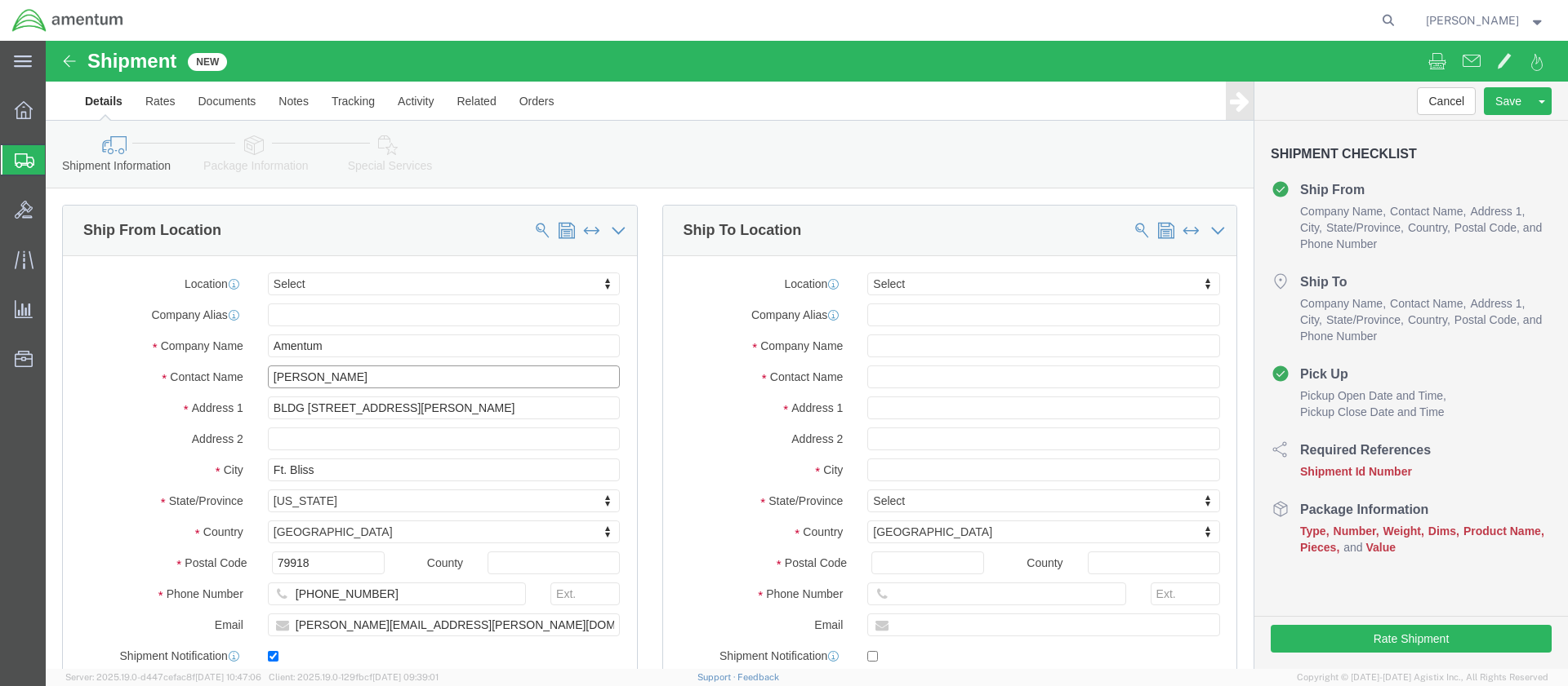
type input "Jesus Ramirez"
click input "text"
type input "Mike Campbell"
click input "text"
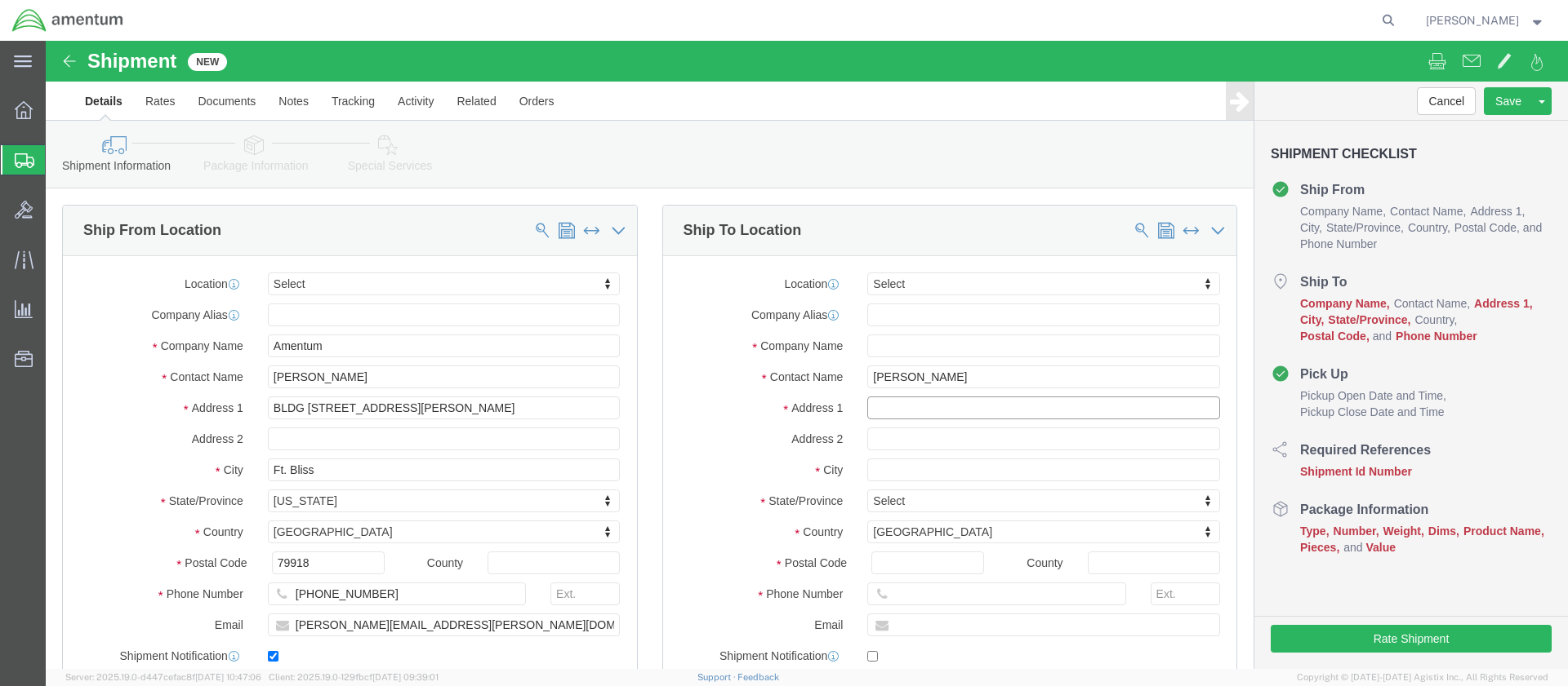
paste input "BLDG 6940, RM# 105, Murphy Loop Rd"
type input "BLDG 6940, RM# 105, Murphy Loop Rd"
click input "text"
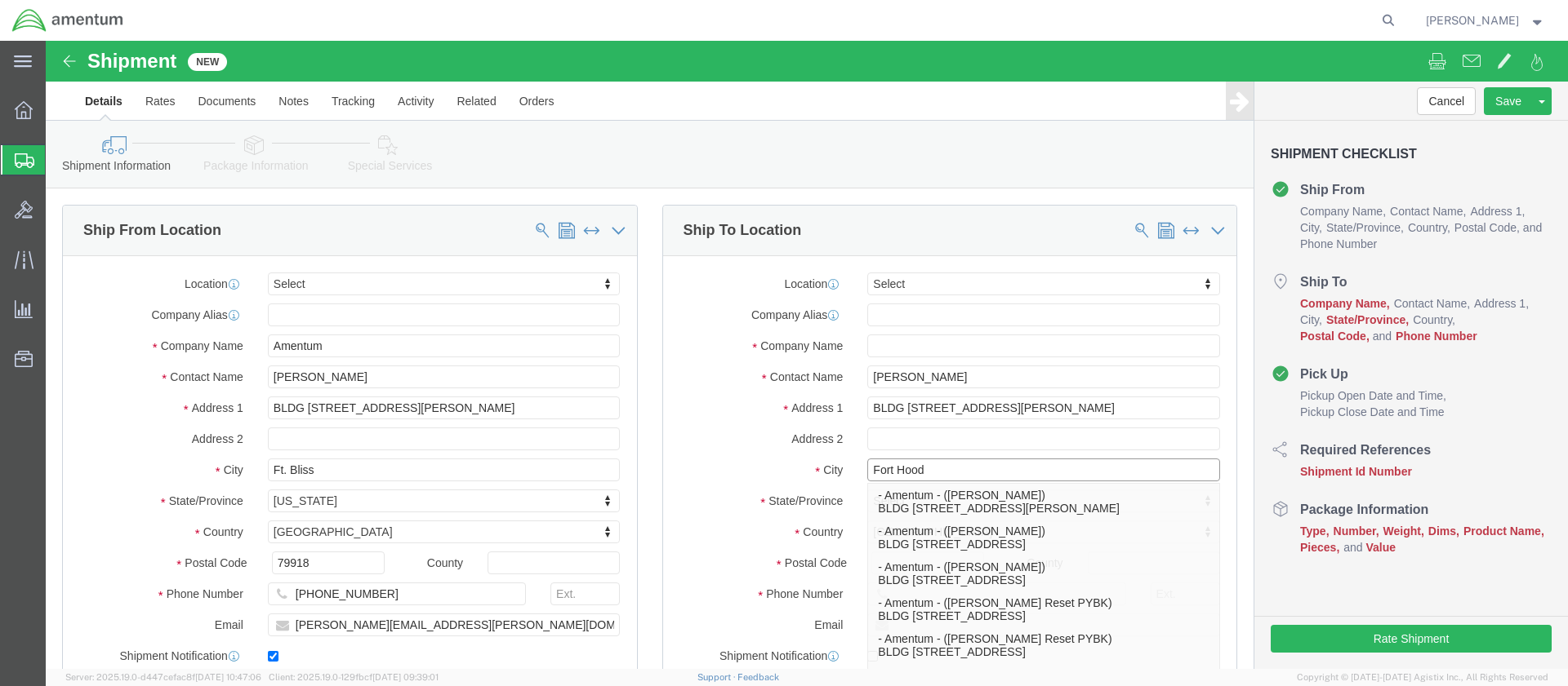
type input "Fort Hood"
click label "Address 2"
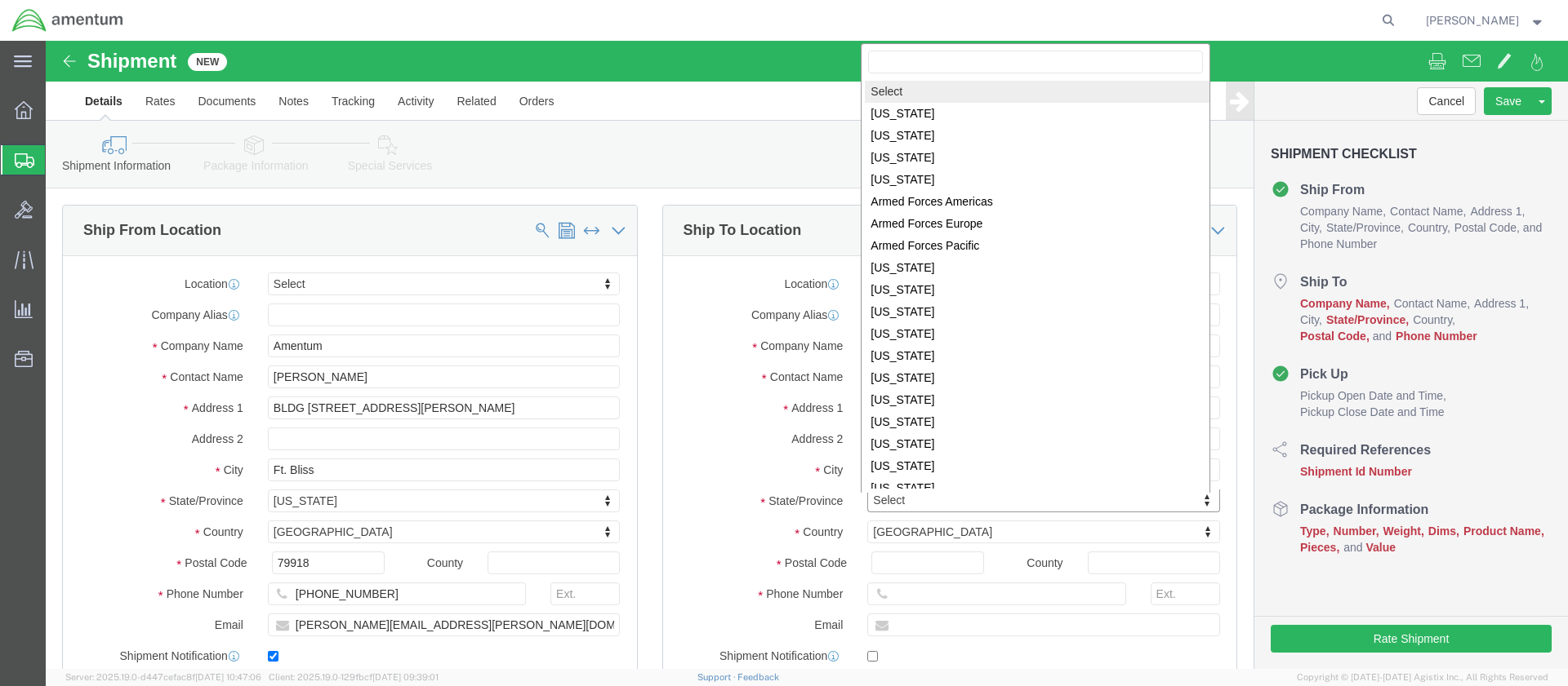
click body "Shipment New Details Rates Documents Notes Tracking Activity Related Orders Can…"
select select "TX"
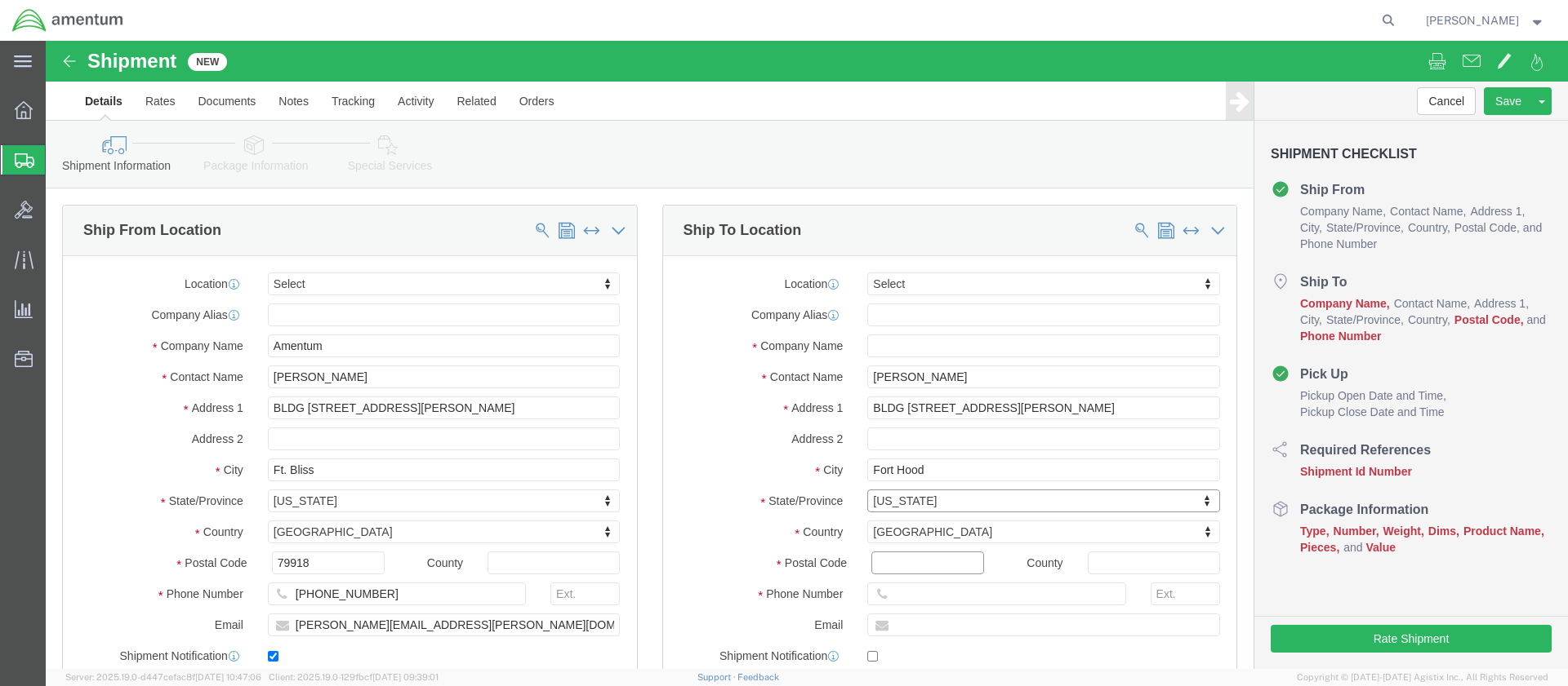
click input "Postal Code"
type input "76544"
click input "text"
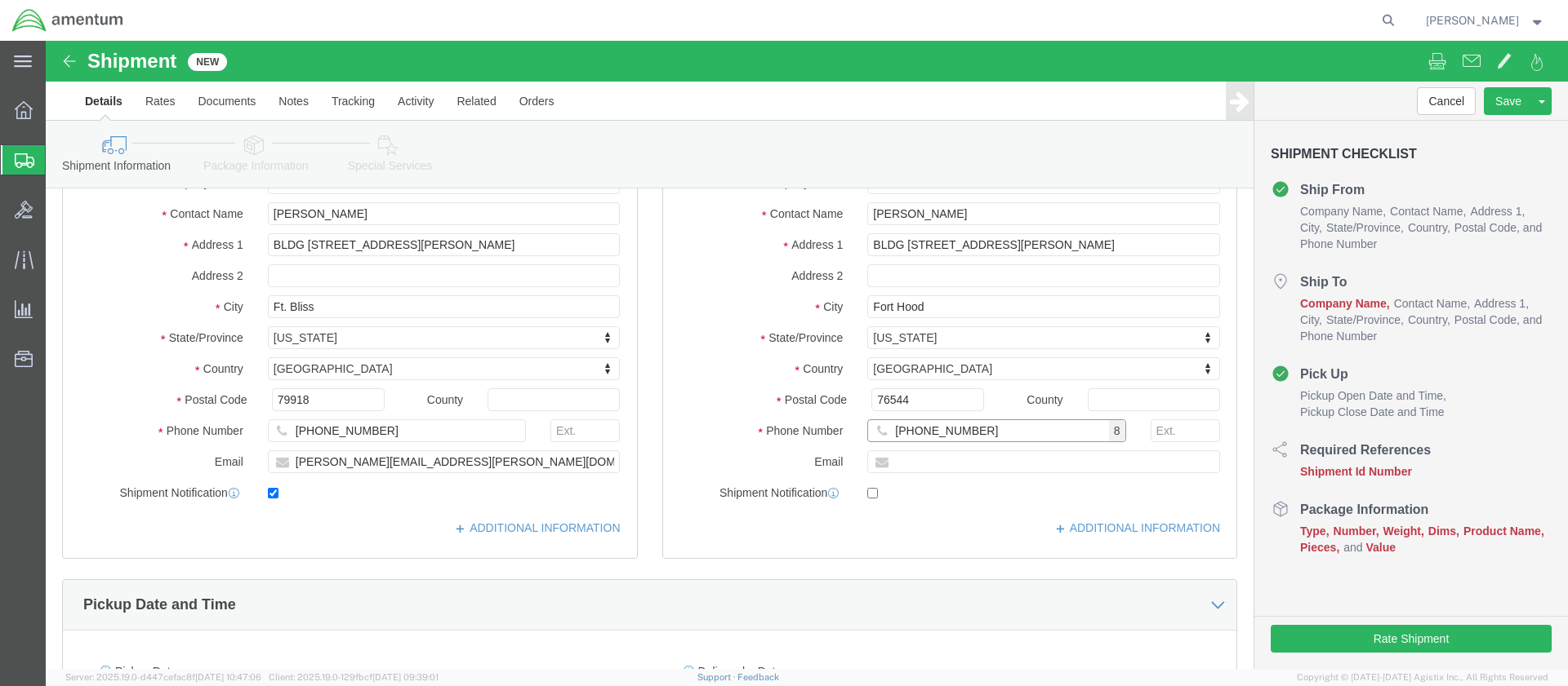
type input "254 289-3925"
click div "Sep 19 2025 2:00 PM"
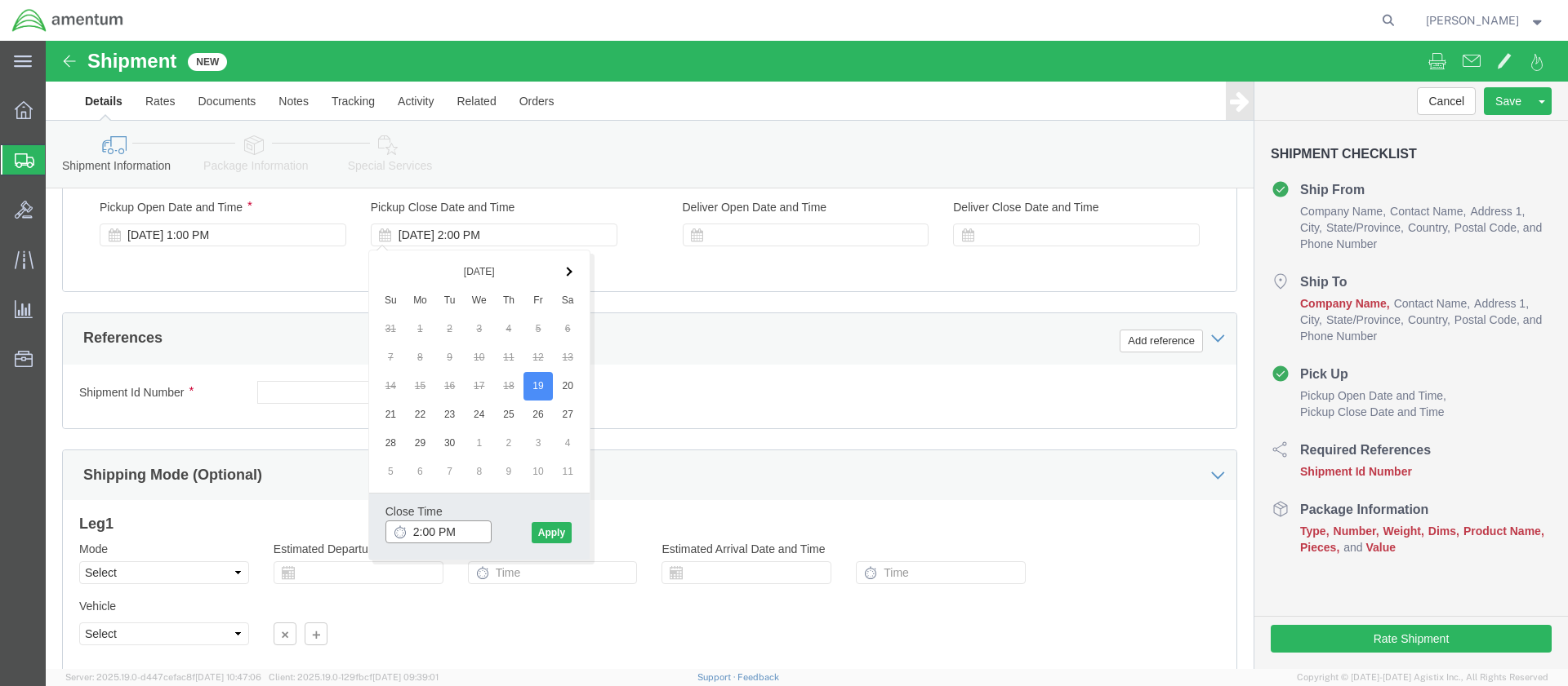
type input "4:00 PM"
click button "Apply"
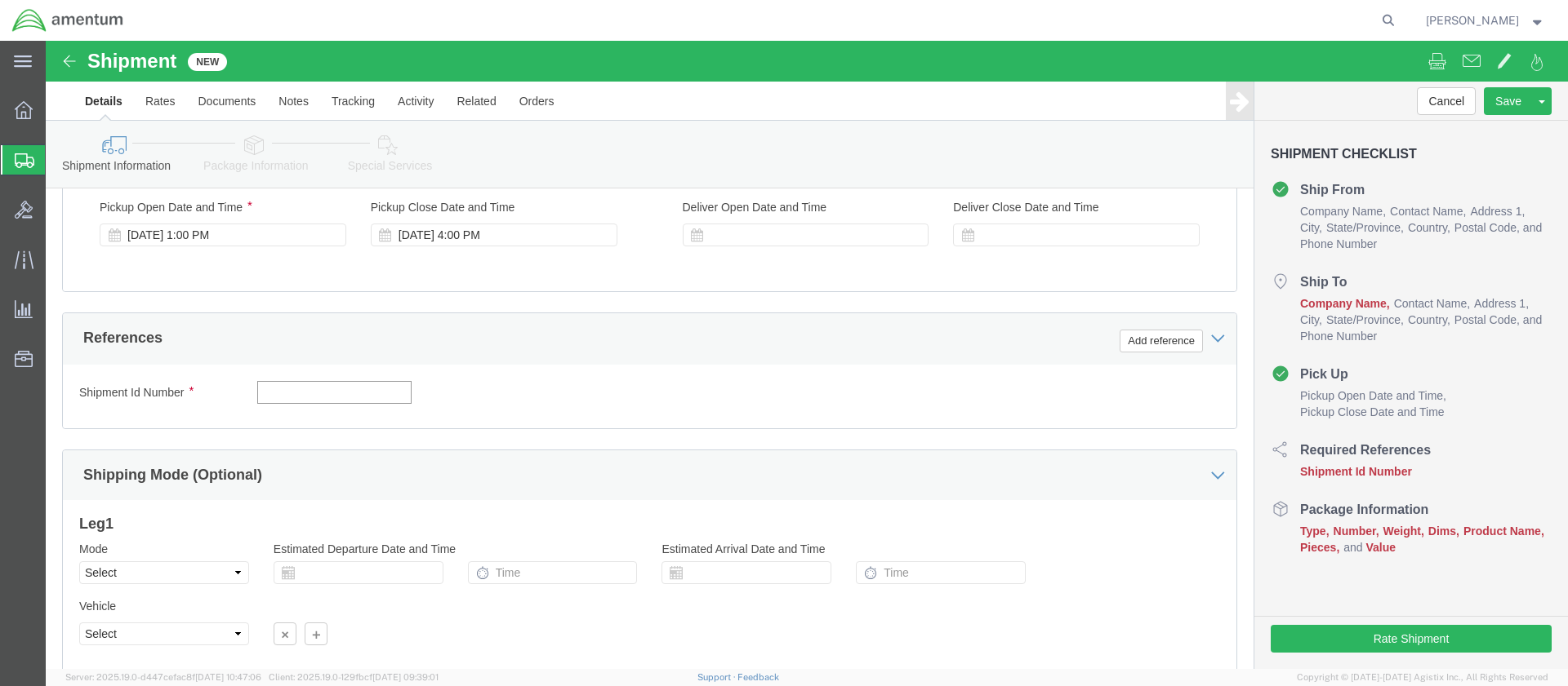
click input "text"
paste input "4999.R.2511.AB.AN.01.CAVA.00"
type input "4999.R.2511.AB.AN.01.CAVA.00"
click button "Continue"
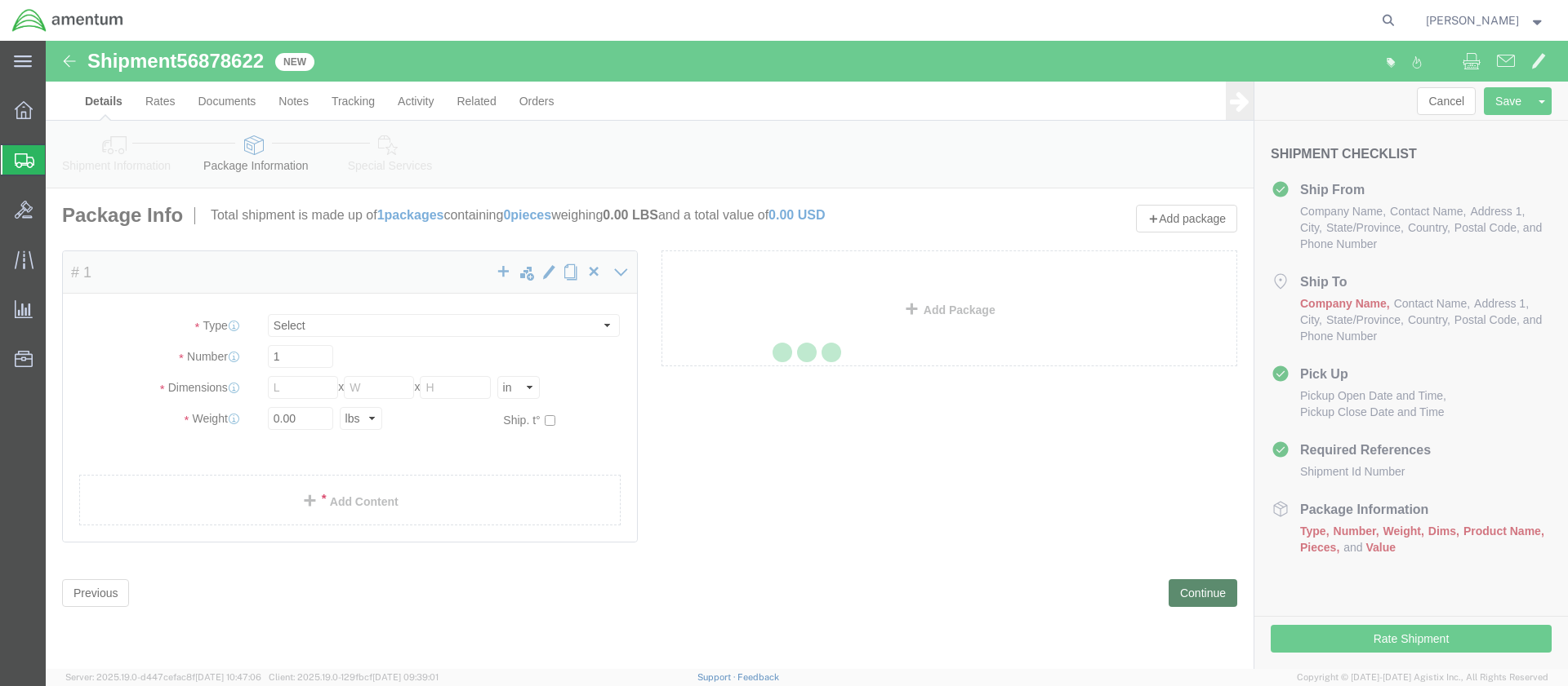
select select "CBOX"
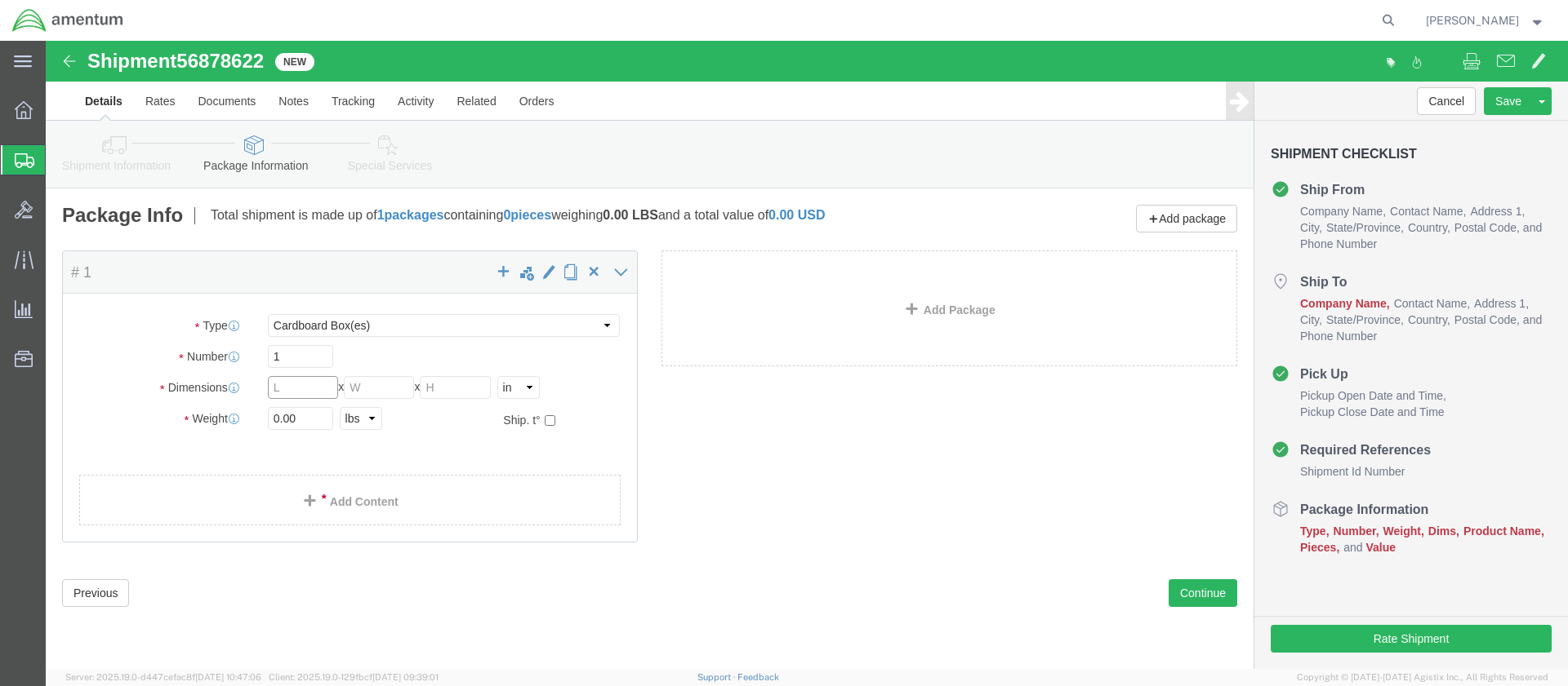
click input "text"
type input "12"
type input "9"
type input "3"
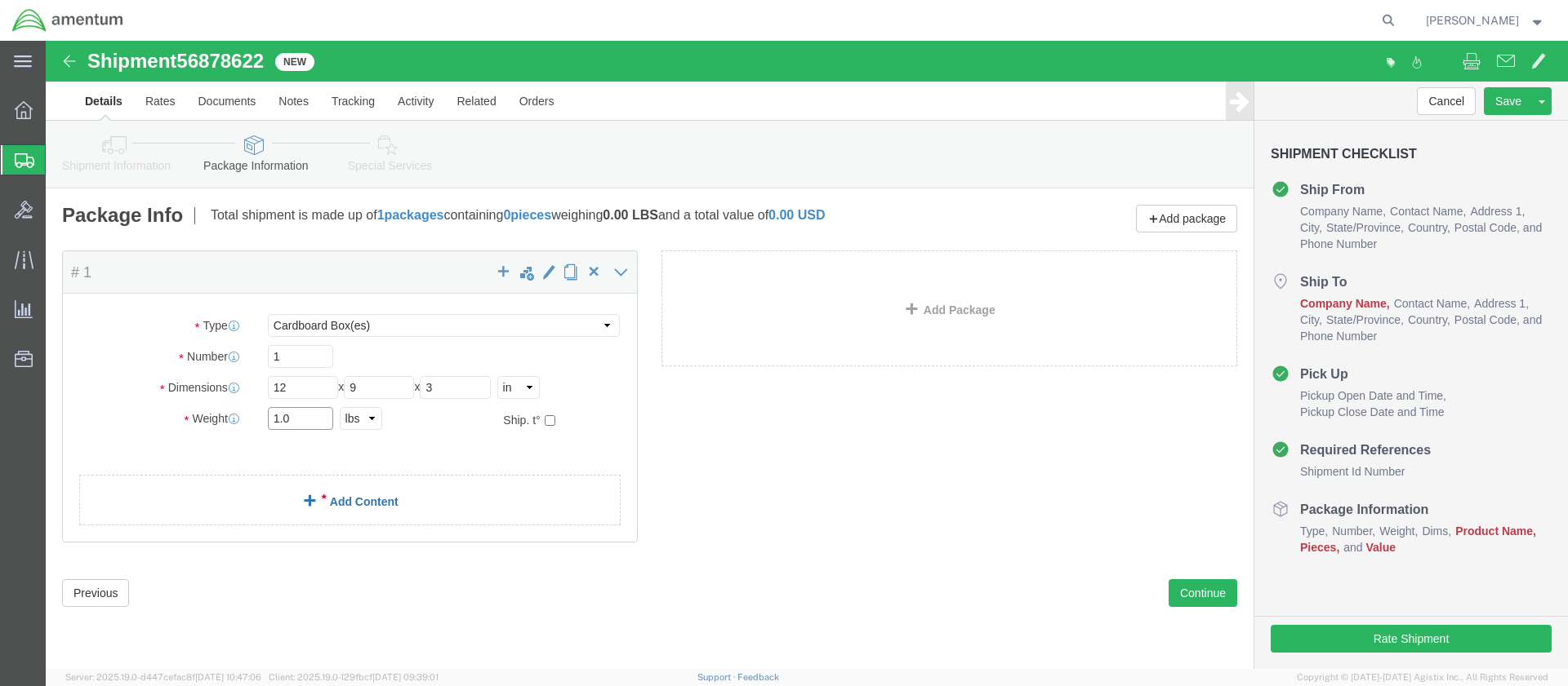
type input "1.0"
click link "Add Content"
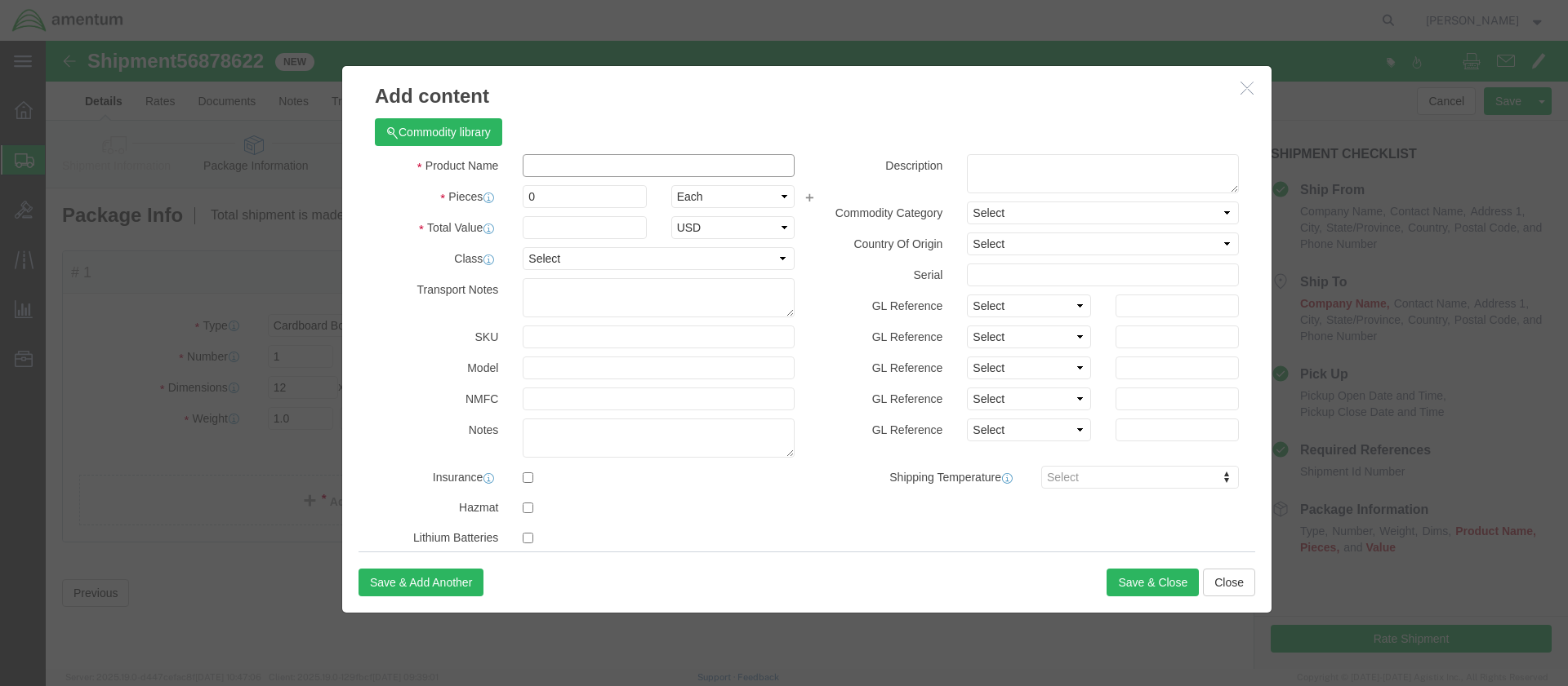
click input "text"
paste input "Adapters"
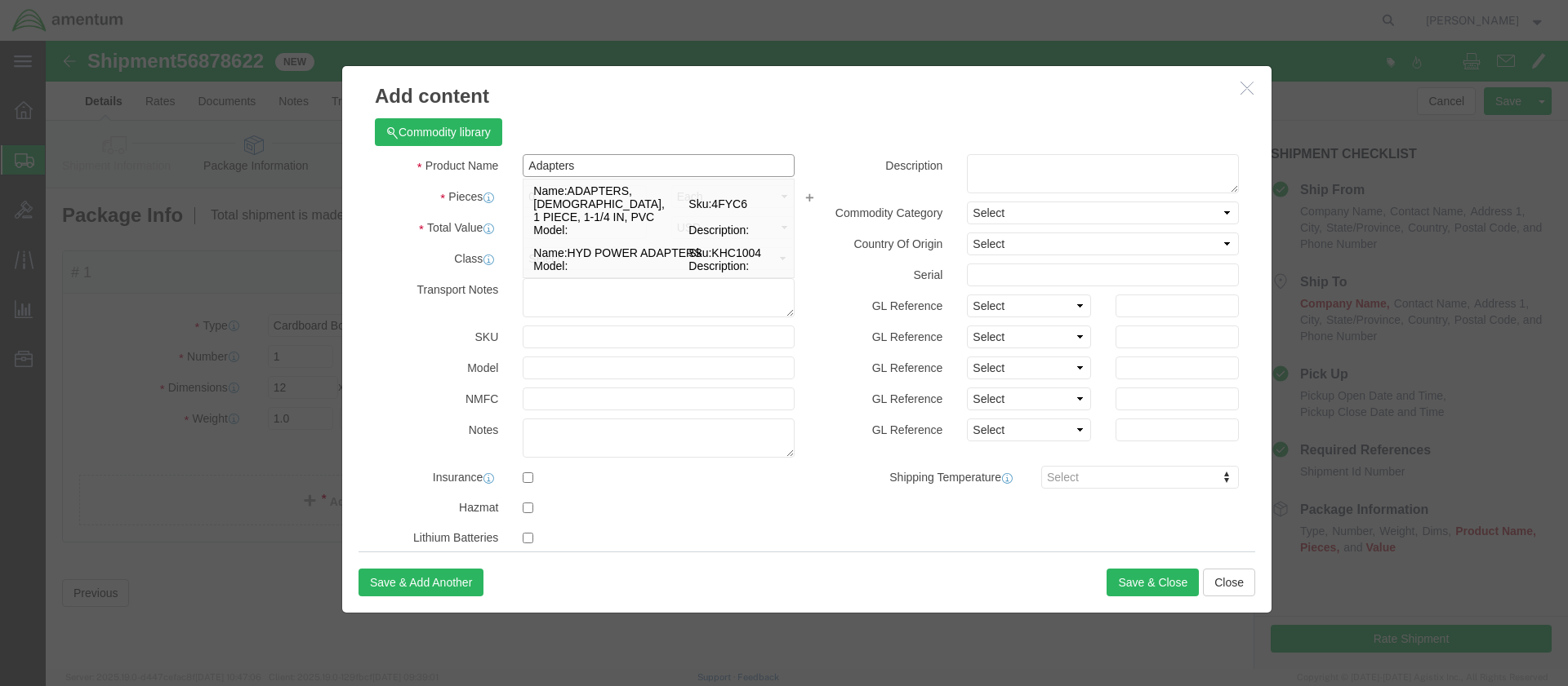
type input "Adapters"
click label "Pieces"
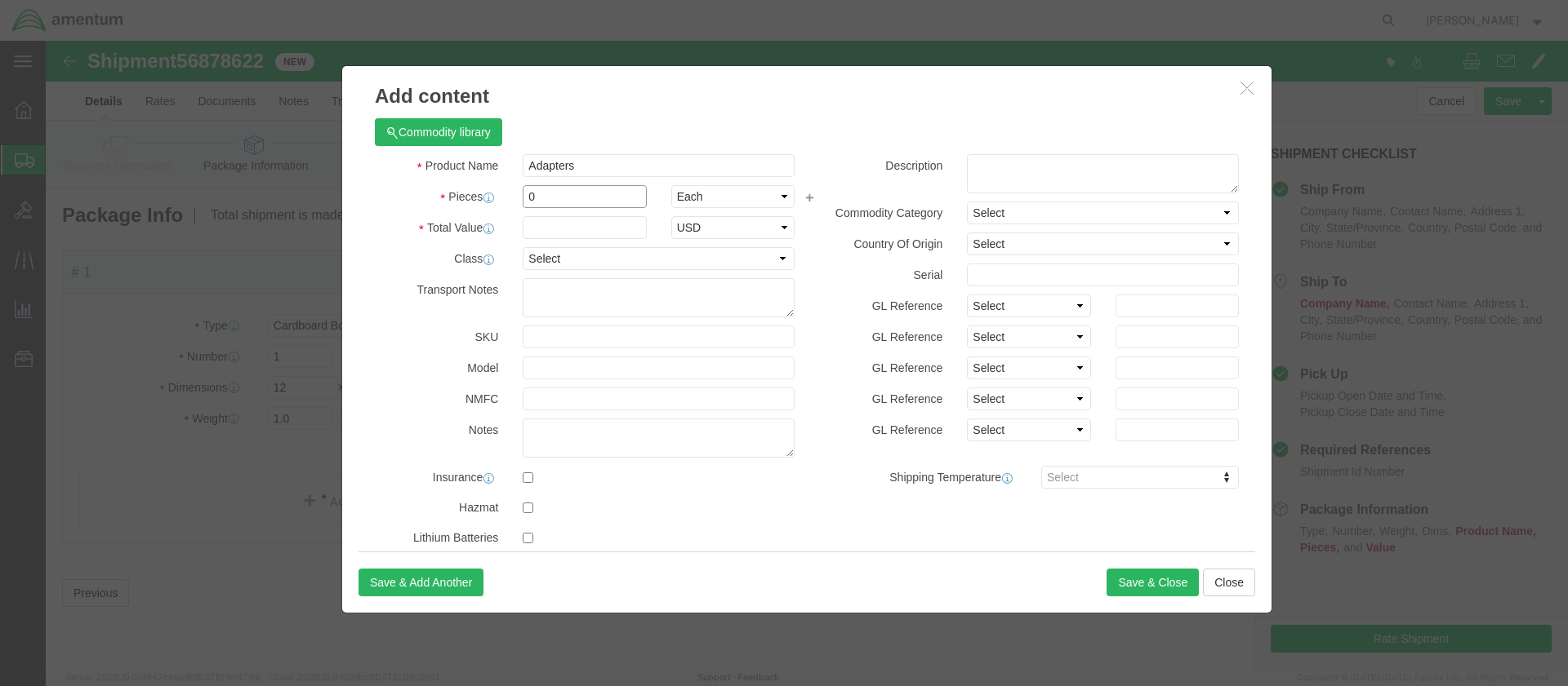
drag, startPoint x: 508, startPoint y: 156, endPoint x: 467, endPoint y: 150, distance: 41.4
click div "0"
type input "2"
click input "text"
type input "2.00"
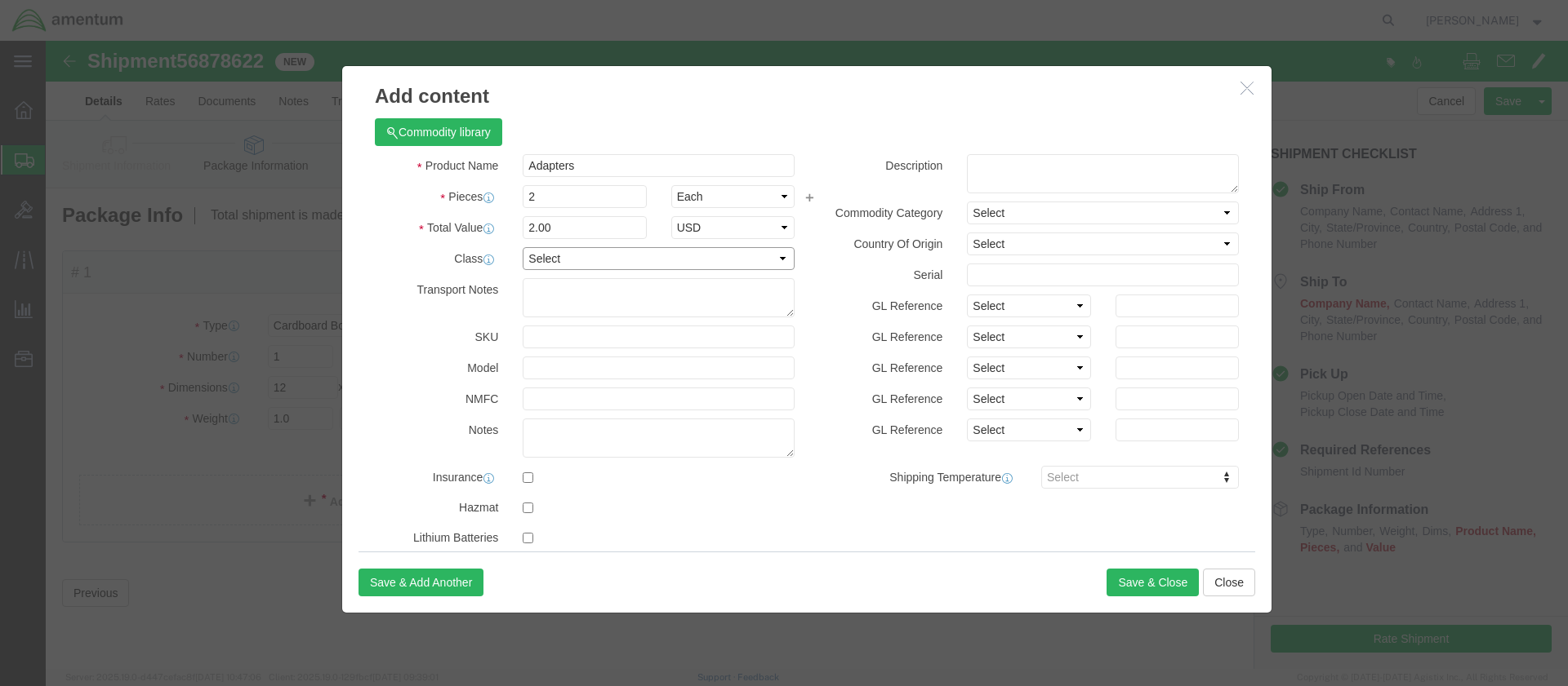
select select "50"
drag, startPoint x: 535, startPoint y: 127, endPoint x: 449, endPoint y: 124, distance: 86.1
click div "Product Name Adapters Adapters"
click textarea
paste textarea "Adapters"
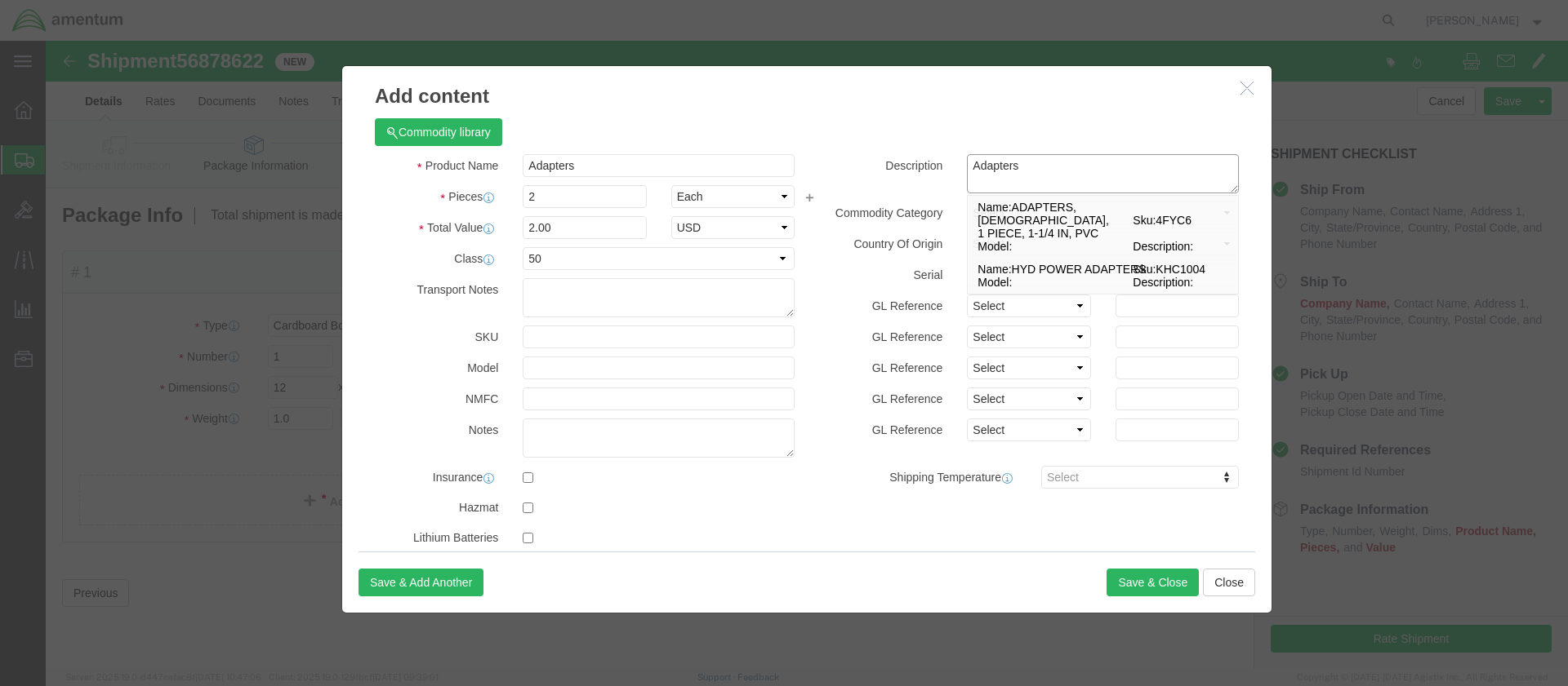
type textarea "Adapters"
click label "Serial"
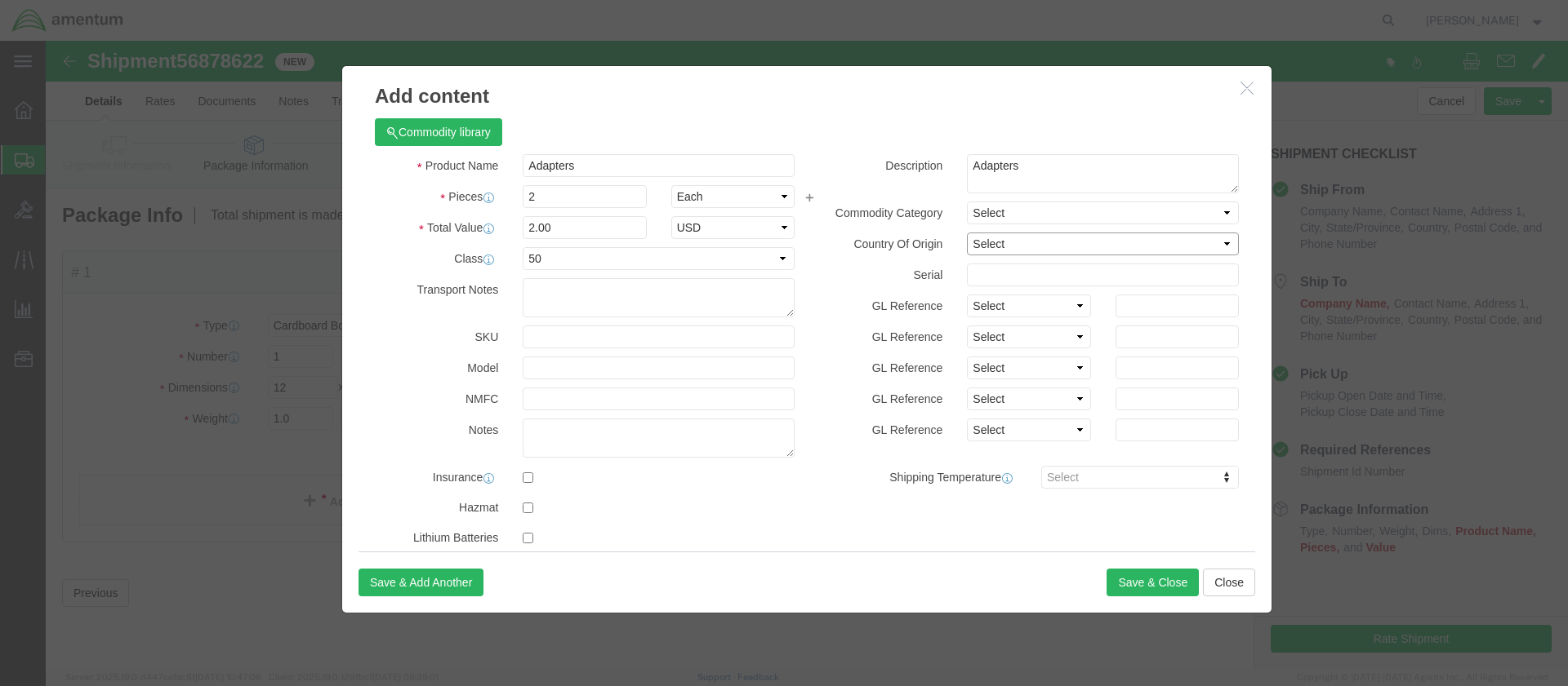
select select "US"
click button "Save & Close"
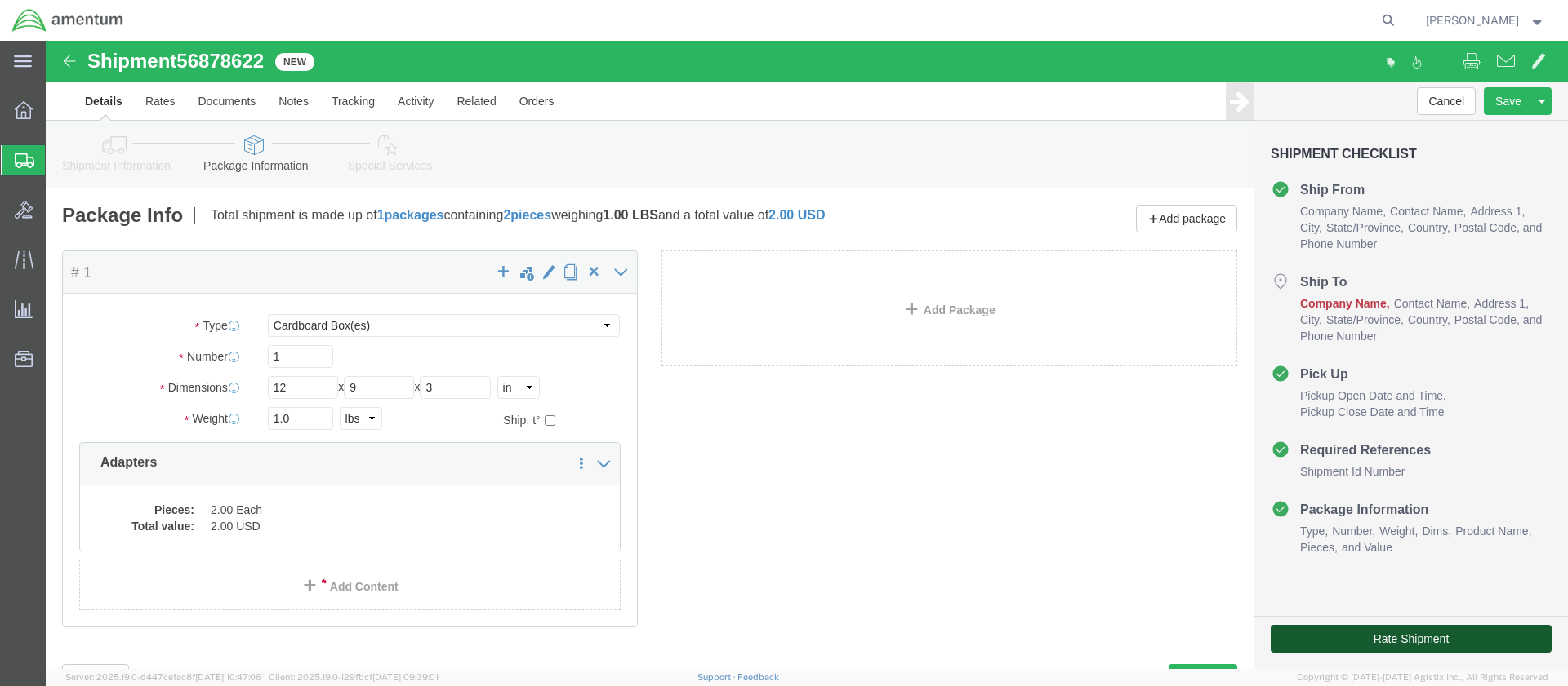
click button "Rate Shipment"
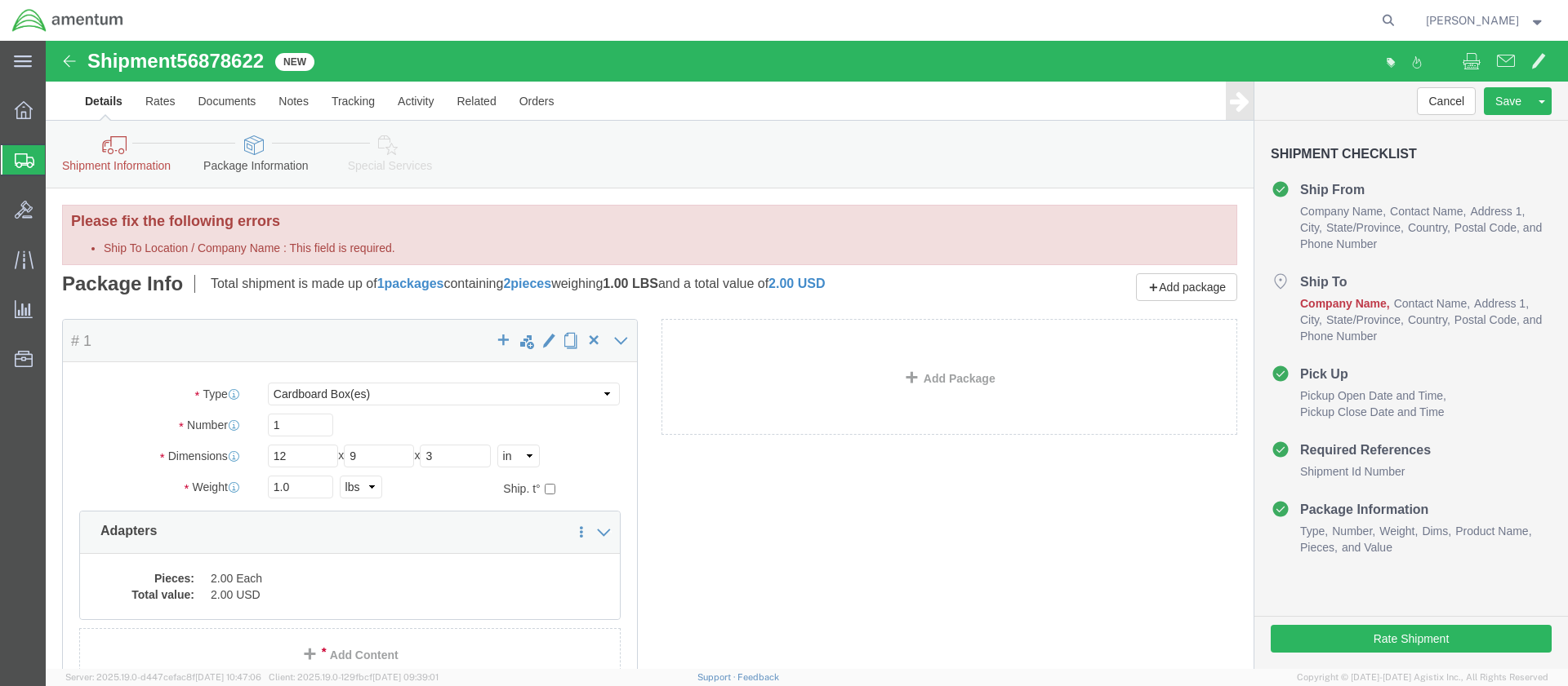
click icon
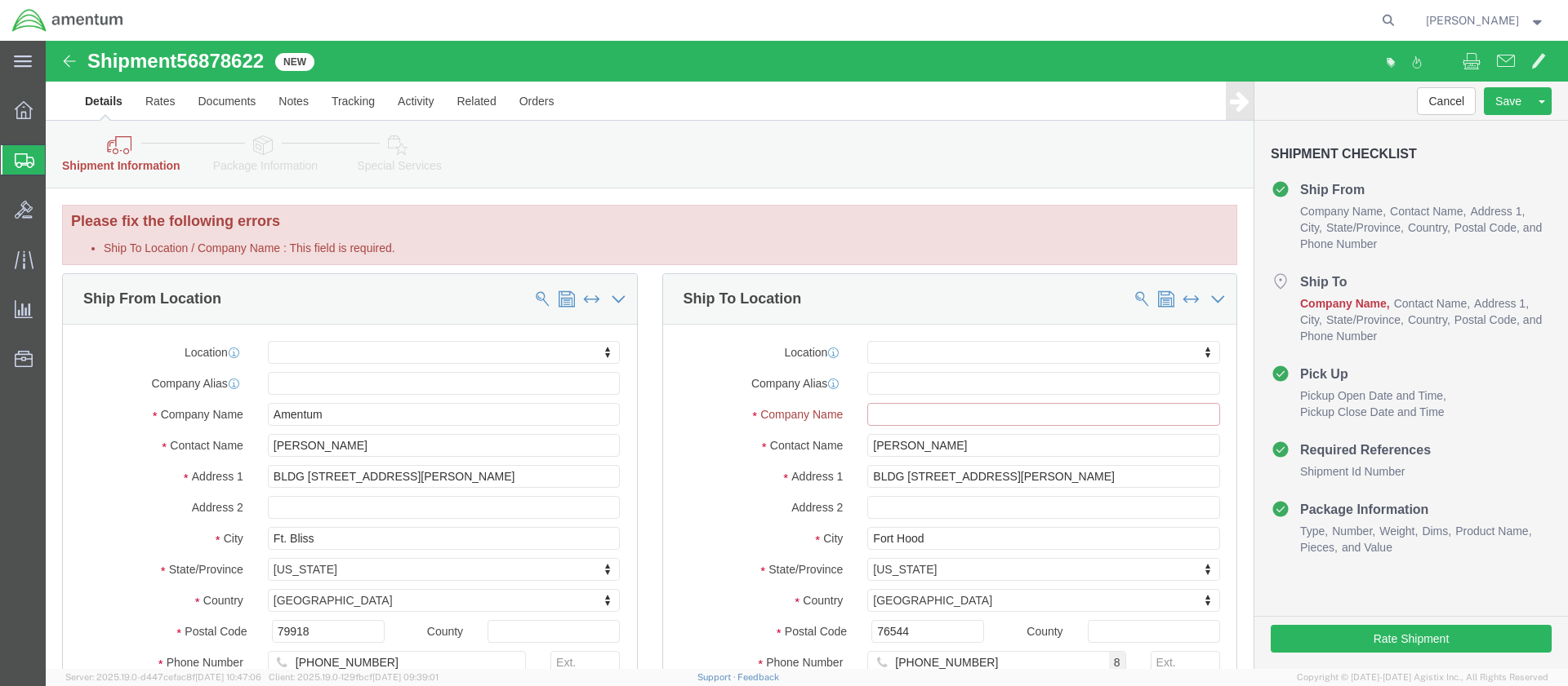
click input "Ship To Location / Company Name : This field is required."
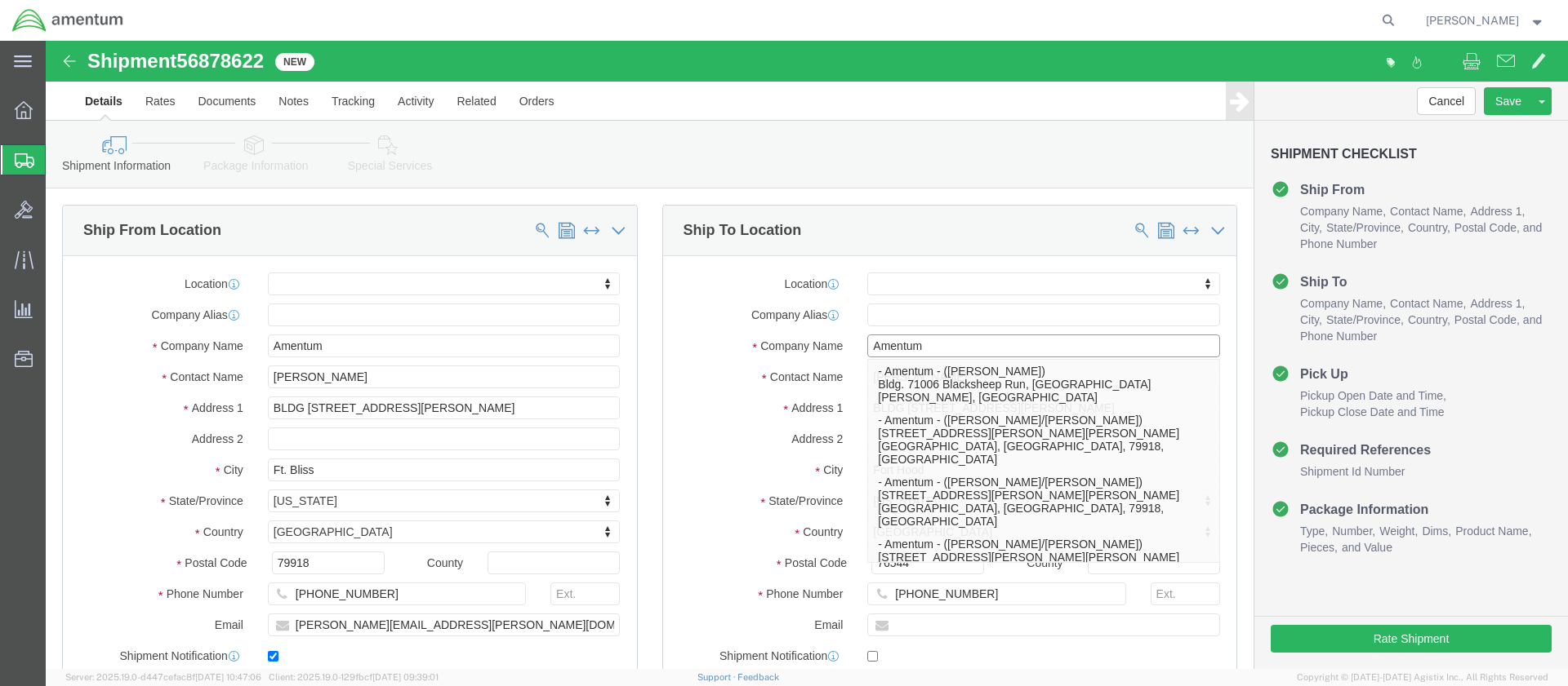
type input "Amentum"
click label "City"
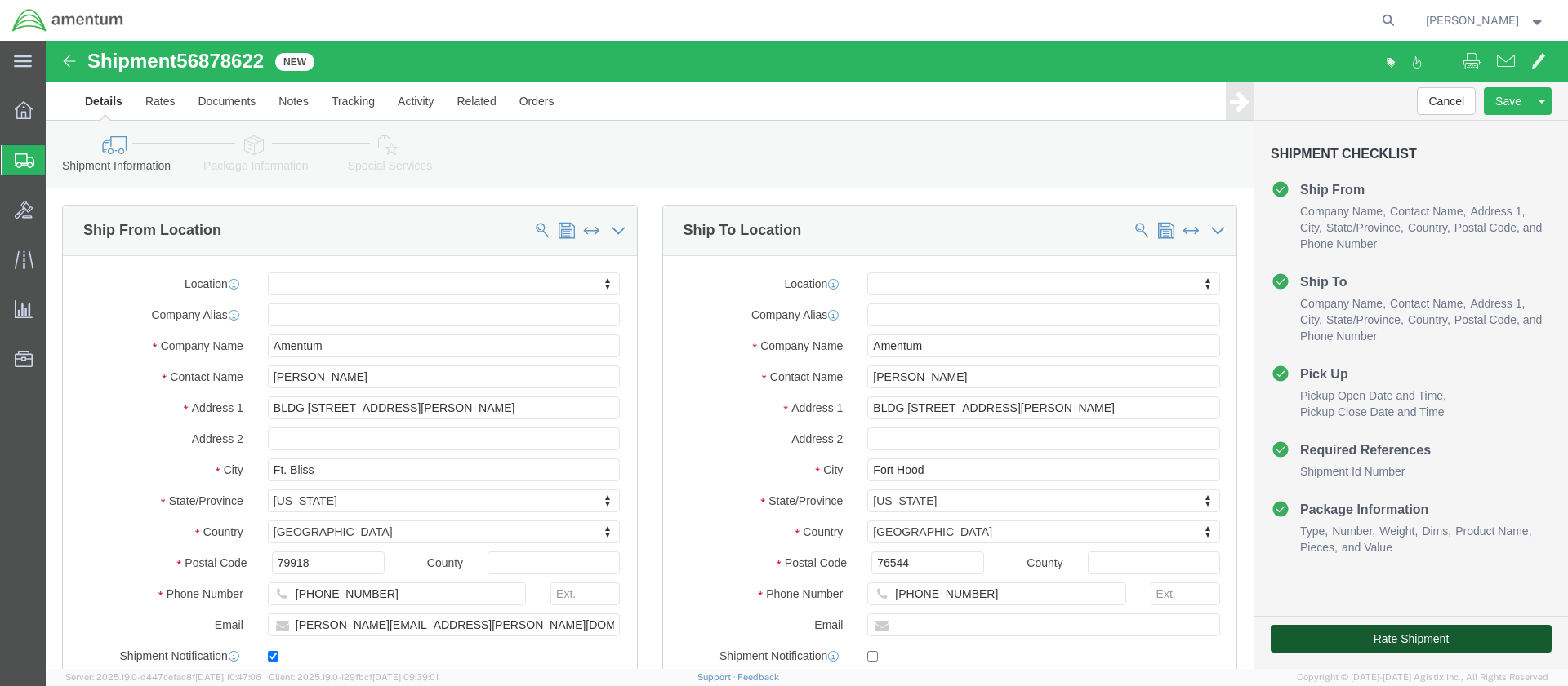
click button "Rate Shipment"
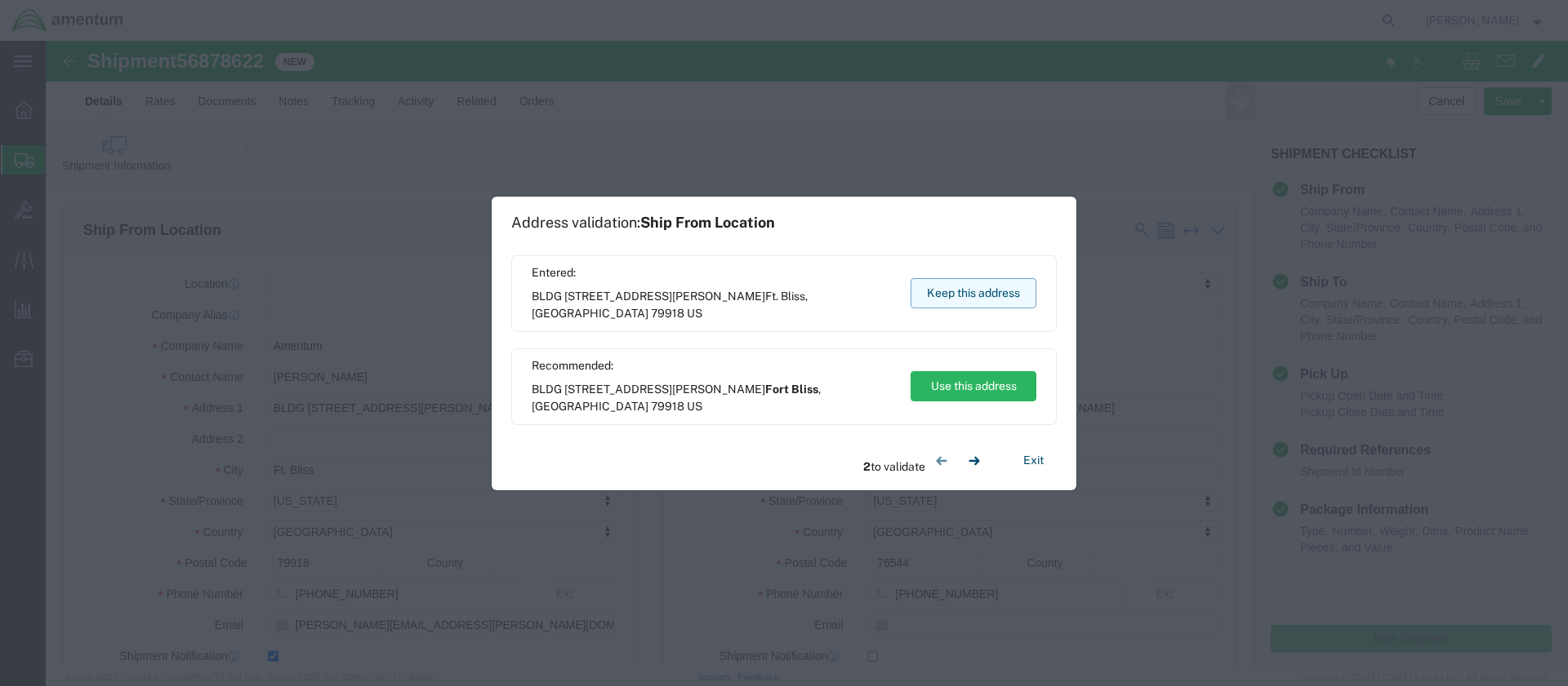
click at [978, 283] on button "Keep this address" at bounding box center [973, 293] width 126 height 30
click at [969, 297] on button "Keep this address" at bounding box center [973, 293] width 126 height 30
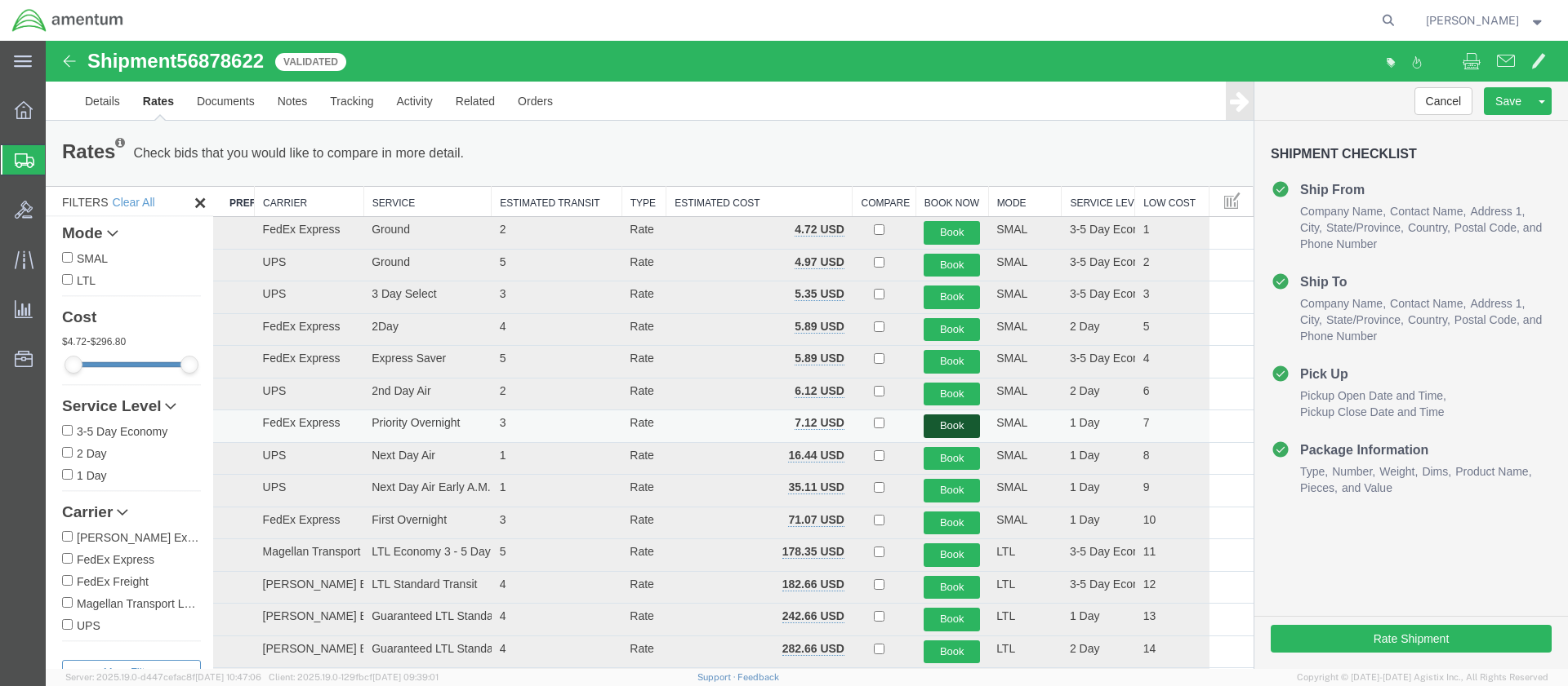
click at [942, 423] on button "Book" at bounding box center [952, 426] width 56 height 24
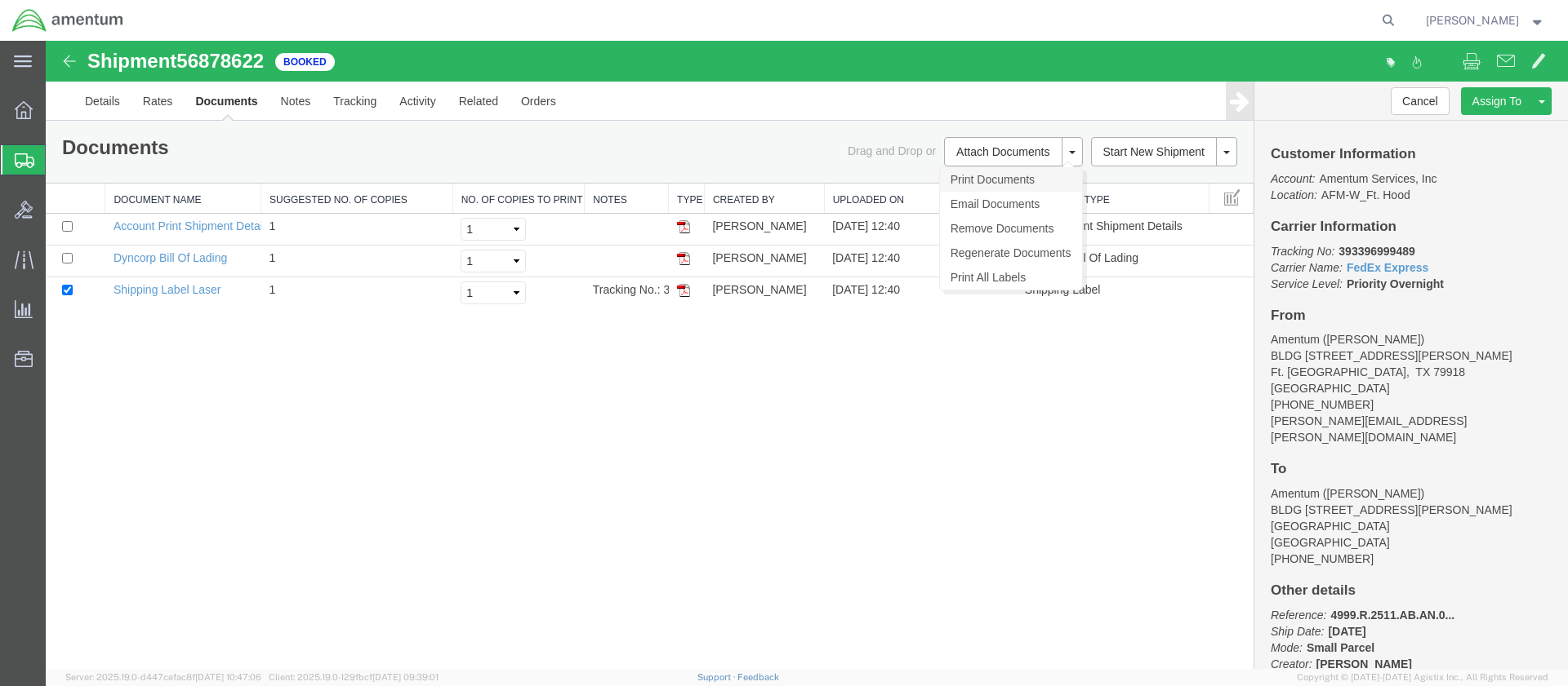
click at [985, 182] on link "Print Documents" at bounding box center [1010, 179] width 142 height 25
